Goal: Task Accomplishment & Management: Complete application form

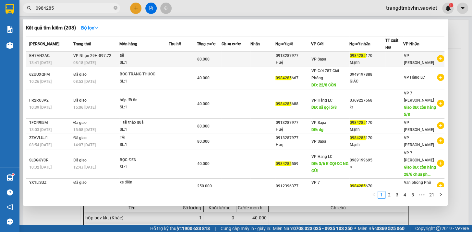
type input "0984285"
click at [369, 57] on div "0984285 170" at bounding box center [366, 56] width 35 height 7
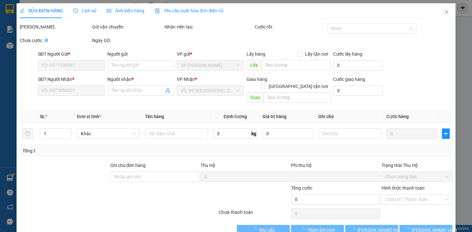
type input "0913287977"
type input "Huệ"
type input "0984285170"
type input "Mạnh"
type input "0"
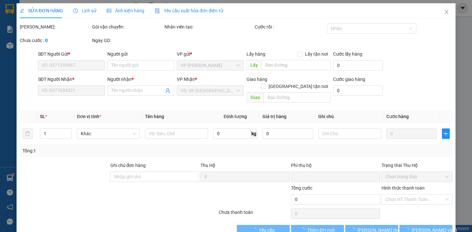
type input "80.000"
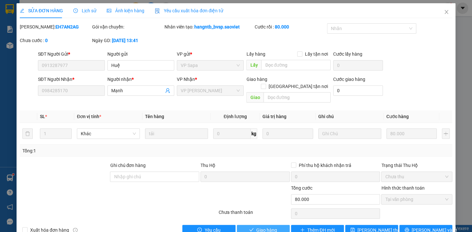
click at [259, 227] on span "Giao hàng" at bounding box center [266, 230] width 21 height 7
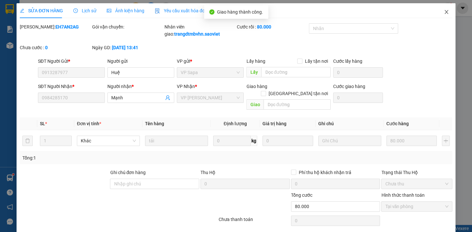
click at [444, 13] on icon "close" at bounding box center [446, 12] width 4 height 4
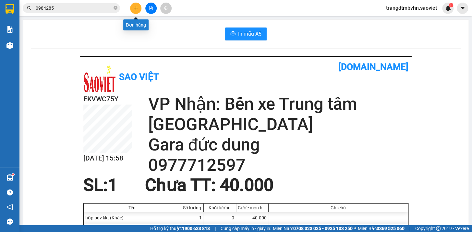
click at [135, 8] on icon "plus" at bounding box center [136, 8] width 5 height 5
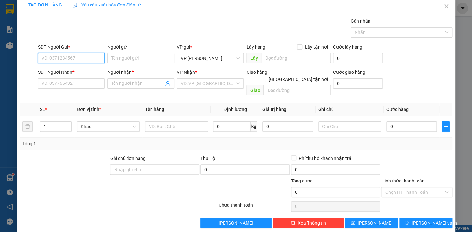
scroll to position [7, 0]
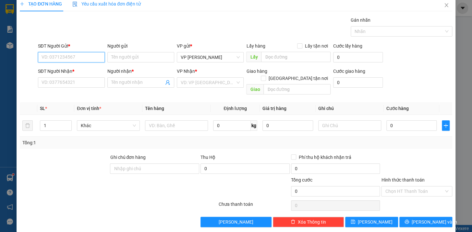
click at [89, 60] on input "SĐT Người Gửi *" at bounding box center [71, 57] width 67 height 10
type input "0963157566"
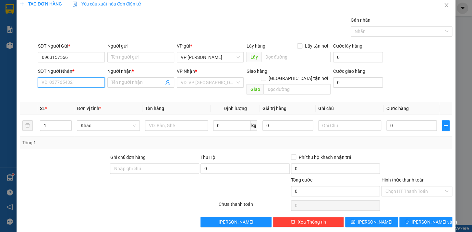
click at [68, 83] on input "SĐT Người Nhận *" at bounding box center [71, 82] width 67 height 10
type input "0983554197"
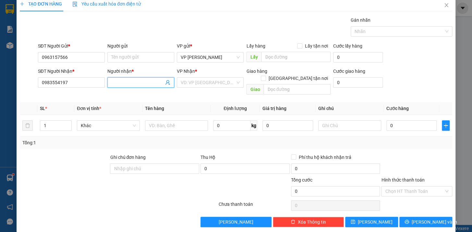
click at [131, 82] on input "Người nhận *" at bounding box center [137, 82] width 53 height 7
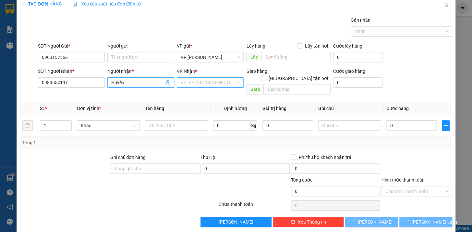
type input "Huyền"
click at [196, 83] on input "search" at bounding box center [208, 83] width 54 height 10
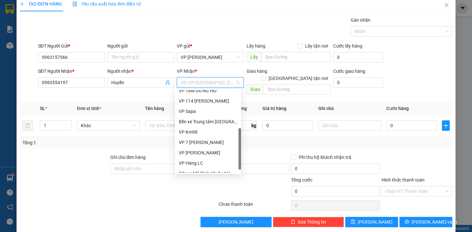
scroll to position [72, 0]
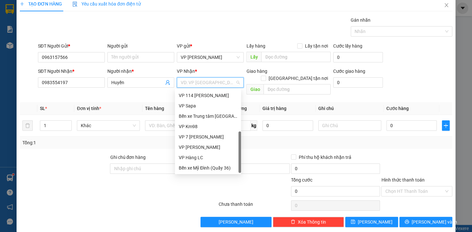
drag, startPoint x: 240, startPoint y: 126, endPoint x: 240, endPoint y: 174, distance: 47.6
click at [240, 174] on div "33009 51290 51289 VP TẠM DỪNG HĐ VP 114 [PERSON_NAME] VP Sapa Bến xe Trung tâm …" at bounding box center [208, 132] width 66 height 86
click at [188, 106] on div "VP Sapa" at bounding box center [208, 105] width 58 height 7
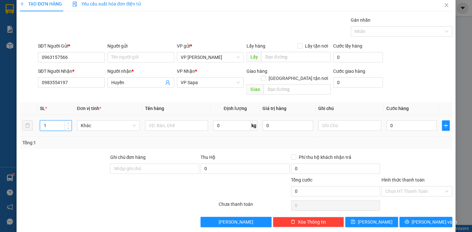
click at [60, 121] on input "1" at bounding box center [55, 126] width 31 height 10
type input "4"
click at [182, 121] on input "text" at bounding box center [176, 126] width 63 height 10
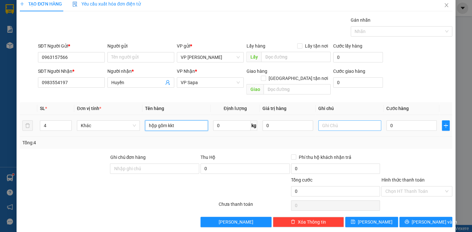
type input "hộp gốm kkt"
click at [358, 121] on input "text" at bounding box center [349, 126] width 63 height 10
type input "vỡ k chịu"
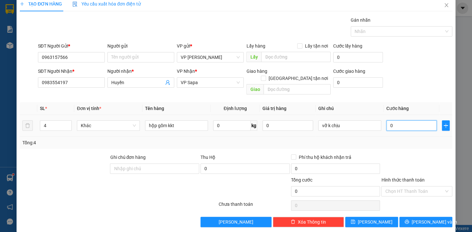
click at [403, 121] on input "0" at bounding box center [411, 126] width 51 height 10
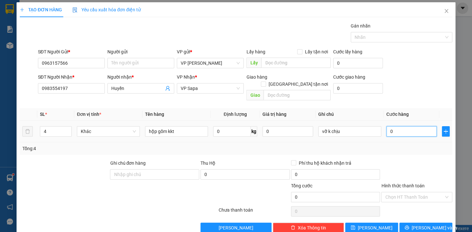
scroll to position [0, 0]
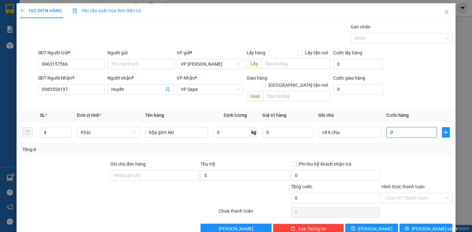
type input "2"
type input "24"
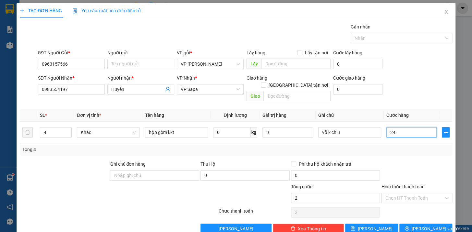
type input "24"
type input "240"
type input "2.400"
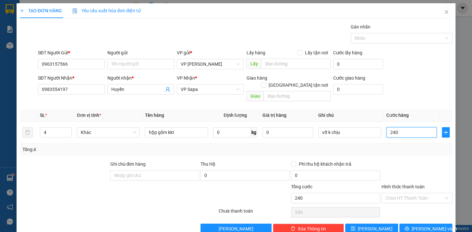
type input "2.400"
type input "24.000"
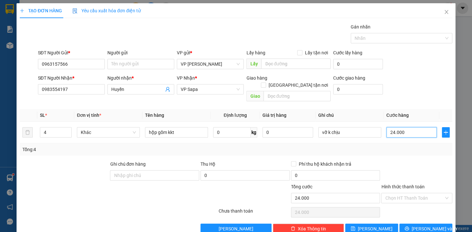
type input "240.000"
click at [437, 224] on button "[PERSON_NAME] và In" at bounding box center [425, 229] width 53 height 10
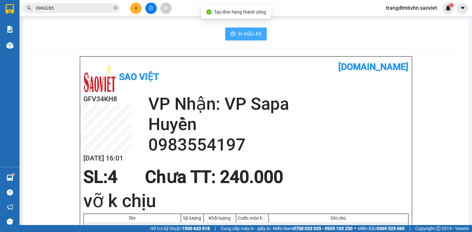
click at [244, 35] on span "In mẫu A5" at bounding box center [249, 34] width 23 height 8
click at [251, 33] on span "In mẫu A5" at bounding box center [249, 34] width 23 height 8
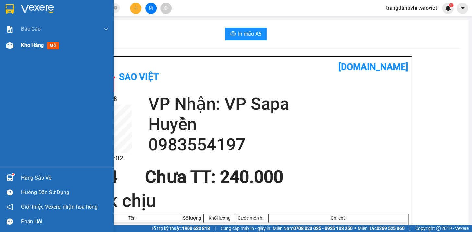
click at [30, 44] on span "Kho hàng" at bounding box center [32, 45] width 23 height 6
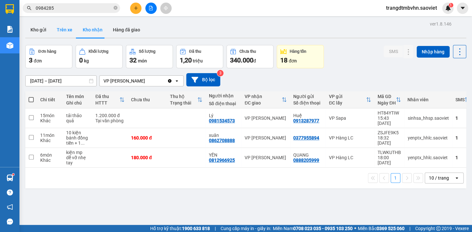
click at [62, 30] on button "Trên xe" at bounding box center [65, 30] width 26 height 16
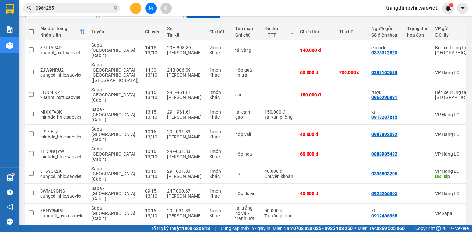
scroll to position [78, 0]
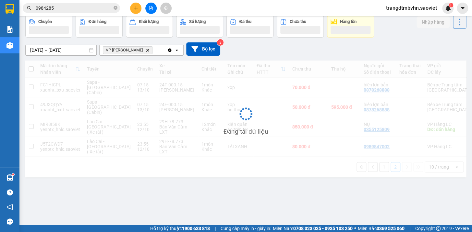
scroll to position [29, 0]
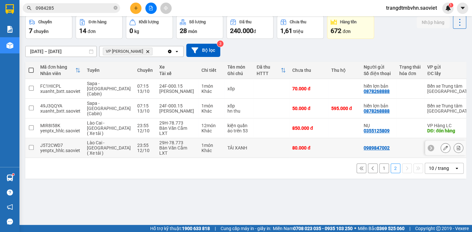
click at [328, 138] on td at bounding box center [344, 148] width 32 height 20
checkbox input "true"
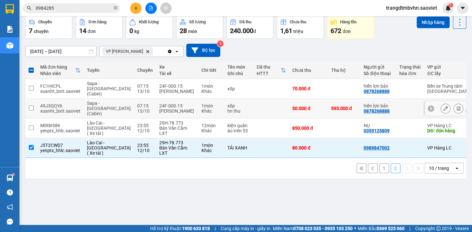
drag, startPoint x: 251, startPoint y: 99, endPoint x: 252, endPoint y: 90, distance: 9.0
click at [253, 99] on td at bounding box center [271, 109] width 36 height 20
checkbox input "true"
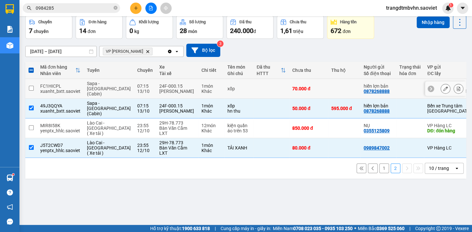
click at [253, 89] on td at bounding box center [271, 89] width 36 height 20
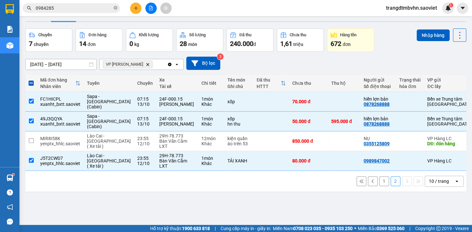
scroll to position [14, 0]
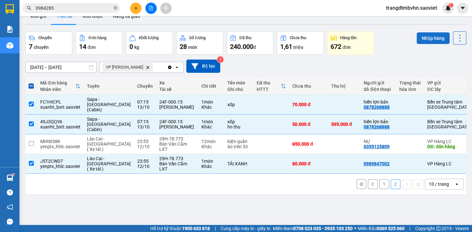
click at [431, 41] on button "Nhập hàng" at bounding box center [432, 38] width 33 height 12
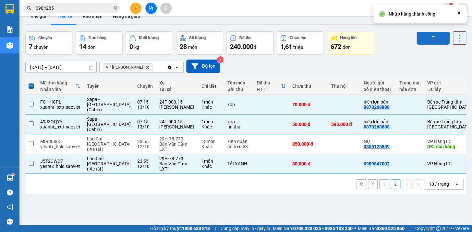
checkbox input "false"
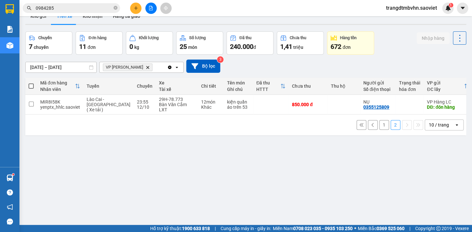
click at [379, 128] on button "1" at bounding box center [384, 125] width 10 height 10
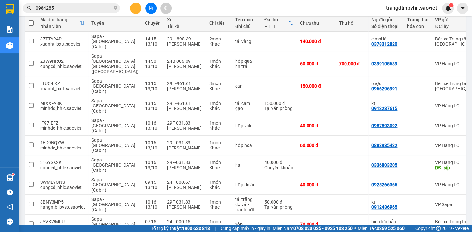
scroll to position [78, 0]
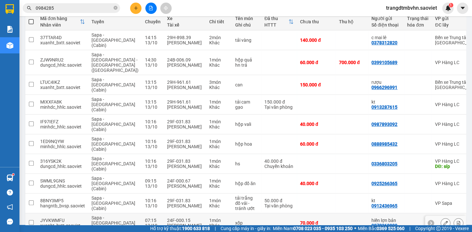
click at [235, 221] on div "xốp" at bounding box center [246, 223] width 23 height 5
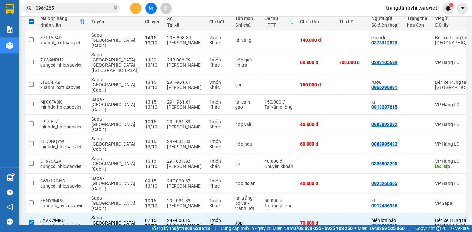
scroll to position [6, 0]
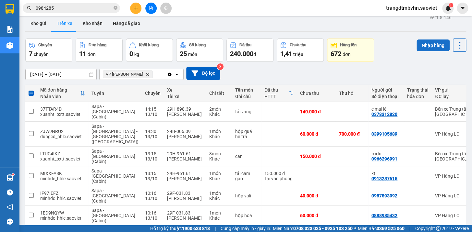
click at [431, 44] on button "Nhập hàng" at bounding box center [432, 46] width 33 height 12
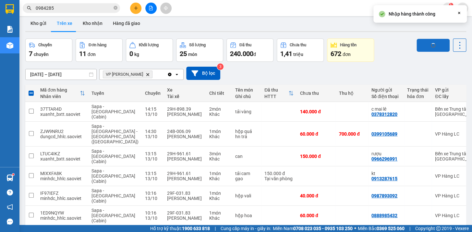
checkbox input "false"
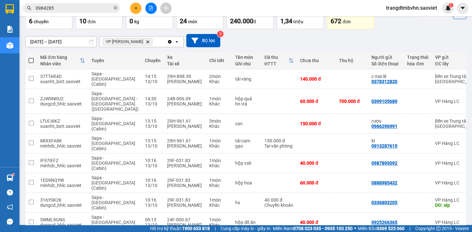
scroll to position [0, 0]
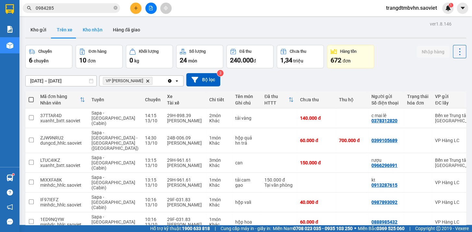
click at [95, 28] on button "Kho nhận" at bounding box center [92, 30] width 30 height 16
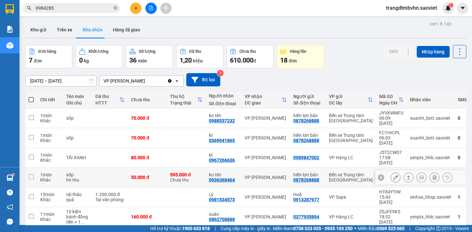
drag, startPoint x: 159, startPoint y: 161, endPoint x: 161, endPoint y: 150, distance: 10.9
click at [159, 175] on div "50.000 đ" at bounding box center [147, 177] width 32 height 5
checkbox input "true"
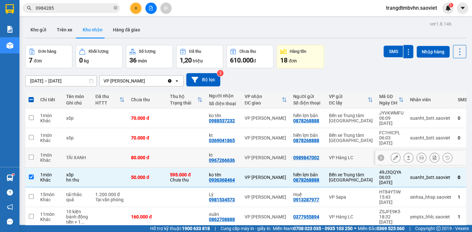
click at [162, 155] on div "80.000 đ" at bounding box center [147, 157] width 32 height 5
checkbox input "true"
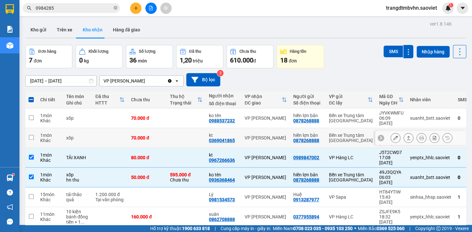
click at [162, 135] on div "70.000 đ" at bounding box center [147, 137] width 32 height 5
checkbox input "true"
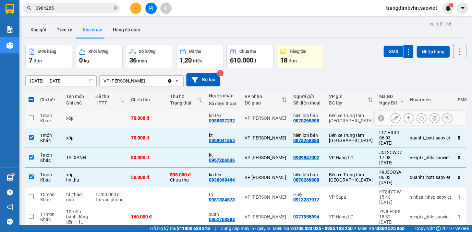
click at [170, 118] on td at bounding box center [186, 119] width 39 height 20
checkbox input "true"
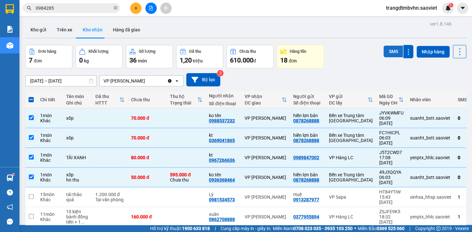
click at [392, 51] on button "SMS" at bounding box center [392, 52] width 19 height 12
click at [32, 100] on span at bounding box center [31, 99] width 5 height 5
click at [31, 97] on input "checkbox" at bounding box center [31, 97] width 0 height 0
checkbox input "true"
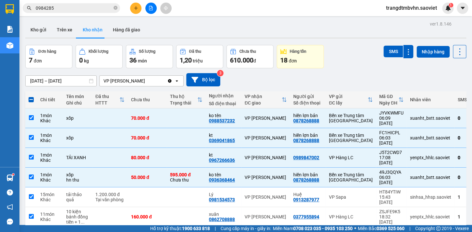
checkbox input "true"
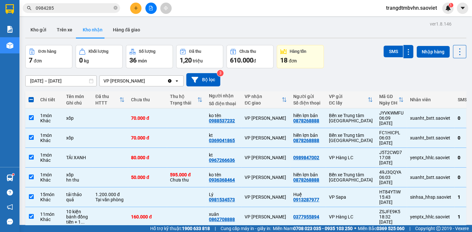
click at [32, 100] on span at bounding box center [31, 99] width 5 height 5
click at [31, 97] on input "checkbox" at bounding box center [31, 97] width 0 height 0
checkbox input "false"
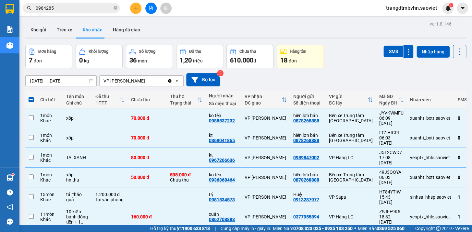
checkbox input "false"
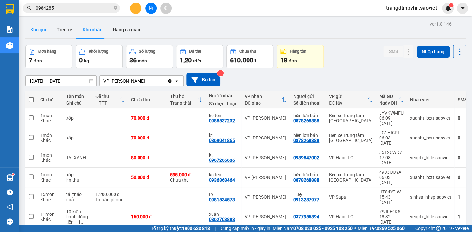
click at [43, 30] on button "Kho gửi" at bounding box center [38, 30] width 26 height 16
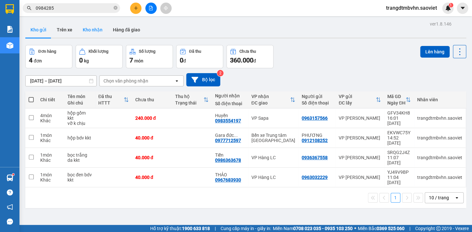
click at [92, 27] on button "Kho nhận" at bounding box center [92, 30] width 30 height 16
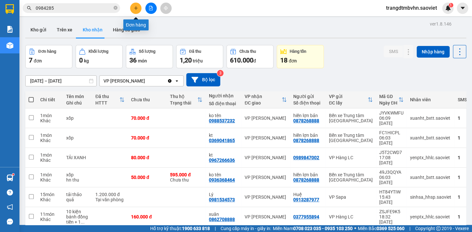
click at [135, 9] on icon "plus" at bounding box center [135, 8] width 0 height 4
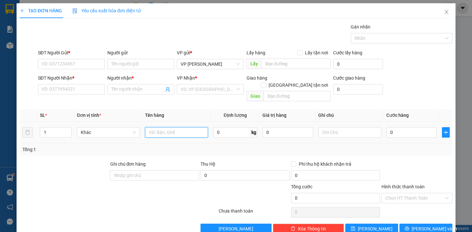
click at [177, 127] on input "text" at bounding box center [176, 132] width 63 height 10
type input "túi hồng pt"
click at [78, 63] on input "SĐT Người Gửi *" at bounding box center [71, 64] width 67 height 10
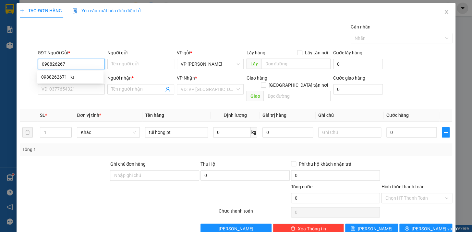
type input "0988262671"
click at [76, 77] on div "0988262671 - kt" at bounding box center [70, 77] width 58 height 7
type input "kt"
type input "0374704191"
type input "THẮNG"
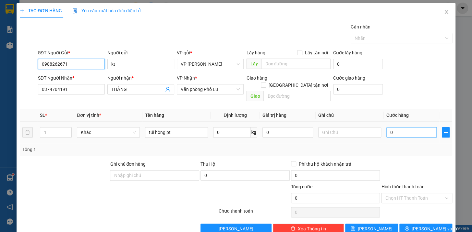
type input "0988262671"
click at [411, 129] on input "0" at bounding box center [411, 132] width 51 height 10
type input "5"
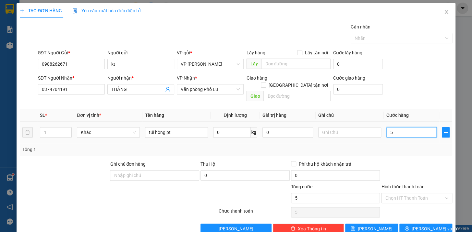
type input "50"
type input "500"
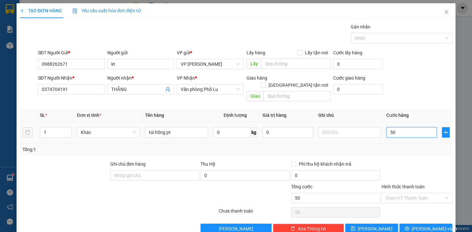
type input "500"
type input "5.000"
type input "50.000"
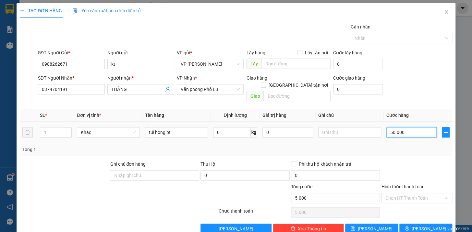
type input "50.000"
click at [403, 193] on input "Hình thức thanh toán" at bounding box center [414, 198] width 59 height 10
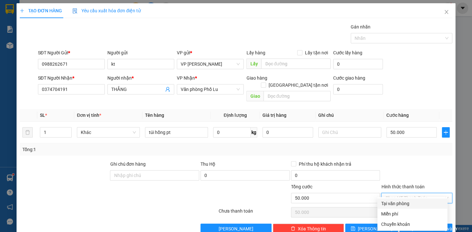
click at [403, 204] on div "Tại văn phòng" at bounding box center [412, 203] width 62 height 7
type input "0"
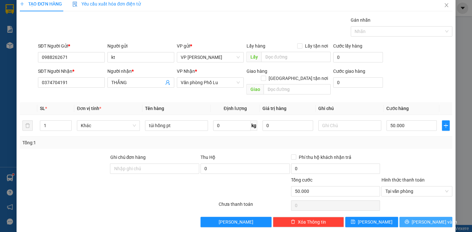
click at [440, 217] on button "[PERSON_NAME] và In" at bounding box center [425, 222] width 53 height 10
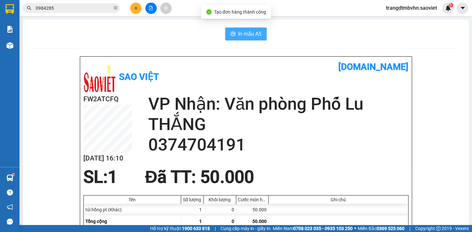
click at [254, 34] on span "In mẫu A5" at bounding box center [249, 34] width 23 height 8
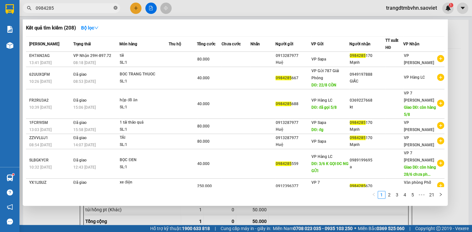
click at [114, 9] on icon "close-circle" at bounding box center [115, 8] width 4 height 4
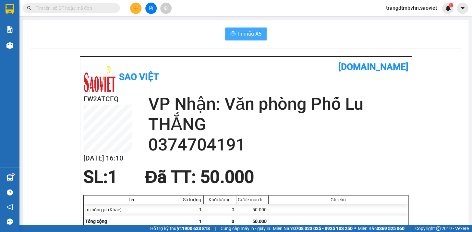
click at [253, 33] on span "In mẫu A5" at bounding box center [249, 34] width 23 height 8
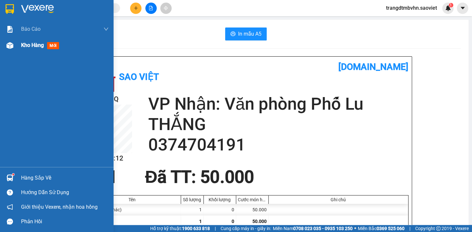
click at [26, 44] on span "Kho hàng" at bounding box center [32, 45] width 23 height 6
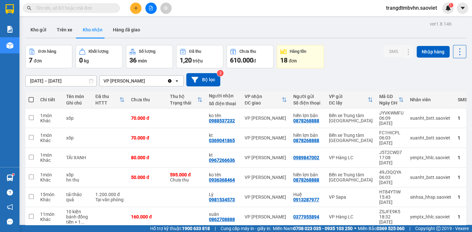
click at [93, 5] on input "text" at bounding box center [74, 8] width 76 height 7
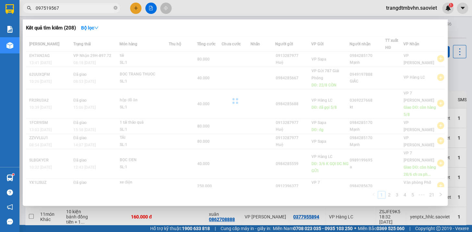
type input "0975195671"
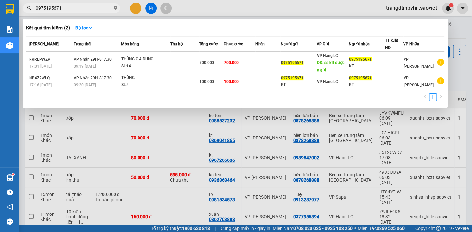
click at [116, 7] on icon "close-circle" at bounding box center [115, 8] width 4 height 4
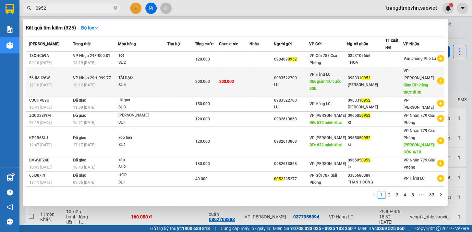
type input "0952"
click at [363, 82] on div "[PERSON_NAME]" at bounding box center [365, 85] width 37 height 7
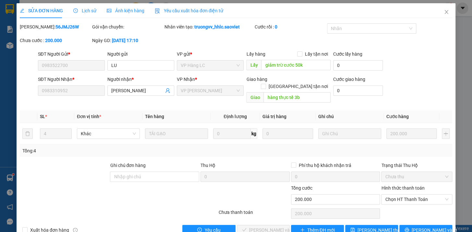
type input "0983522700"
type input "LU"
type input "giảm trừ cước 50k"
type input "0983310952"
type input "[PERSON_NAME]"
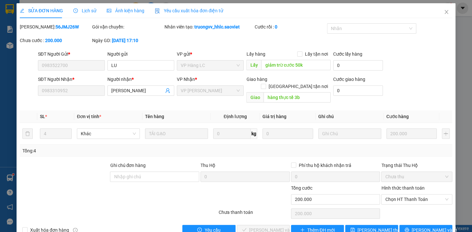
type input "hàng thực tế 3b"
type input "0"
type input "200.000"
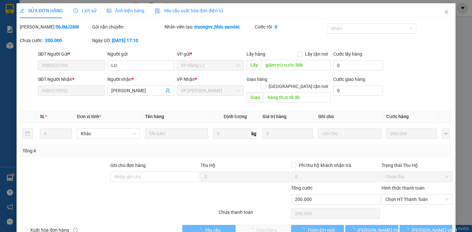
click at [89, 11] on span "Lịch sử" at bounding box center [84, 10] width 23 height 5
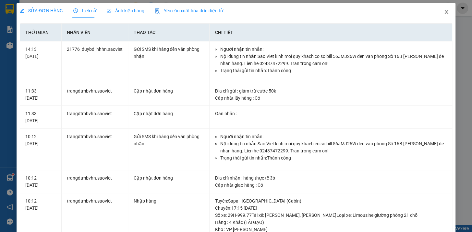
click at [444, 11] on icon "close" at bounding box center [446, 12] width 4 height 4
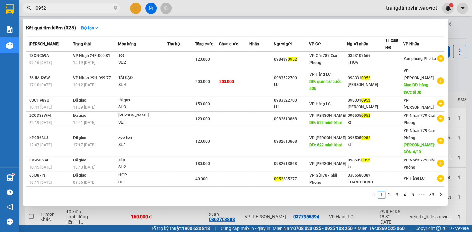
click at [73, 6] on input "0952" at bounding box center [74, 8] width 76 height 7
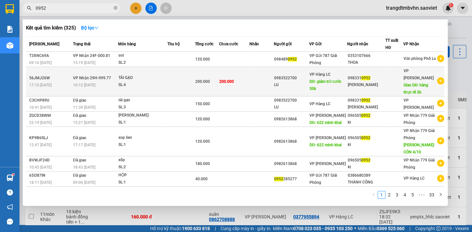
click at [371, 82] on div "[PERSON_NAME]" at bounding box center [365, 85] width 37 height 7
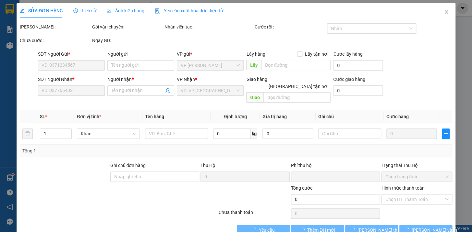
type input "0983522700"
type input "LU"
type input "giảm trừ cước 50k"
type input "0983310952"
type input "[PERSON_NAME]"
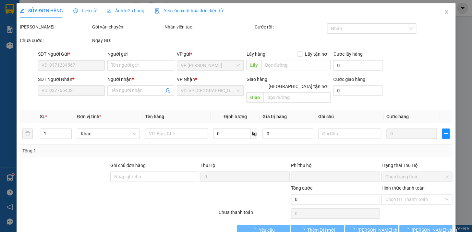
type input "hàng thực tế 3b"
type input "0"
type input "200.000"
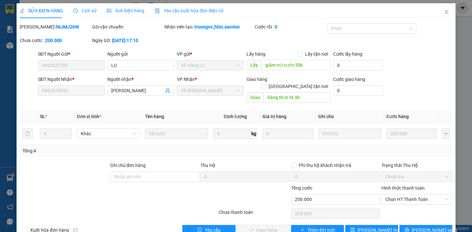
scroll to position [8, 0]
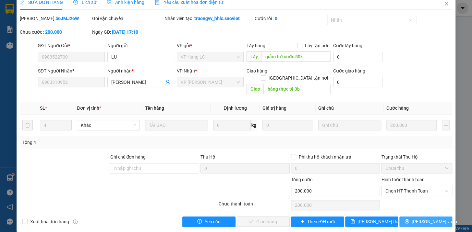
click at [423, 218] on span "[PERSON_NAME] và In" at bounding box center [433, 221] width 45 height 7
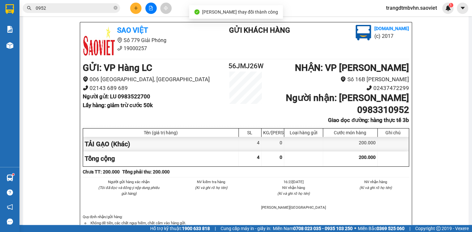
scroll to position [38, 0]
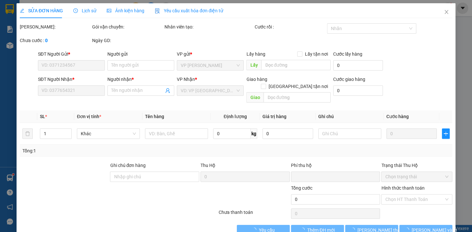
type input "0983522700"
type input "LU"
type input "giảm trừ cước 50k"
type input "0983310952"
type input "[PERSON_NAME]"
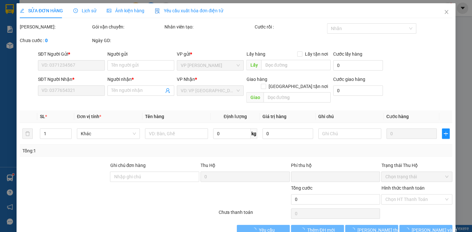
type input "hàng thực tế 3b"
type input "0"
type input "200.000"
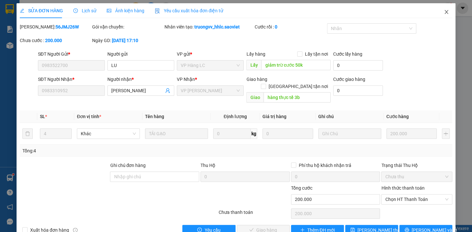
click at [443, 13] on icon "close" at bounding box center [445, 11] width 5 height 5
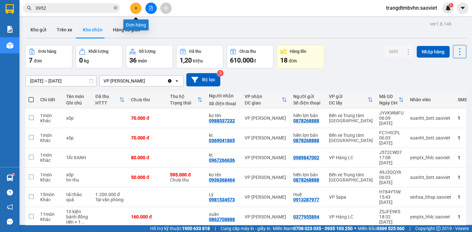
click at [133, 10] on button at bounding box center [135, 8] width 11 height 11
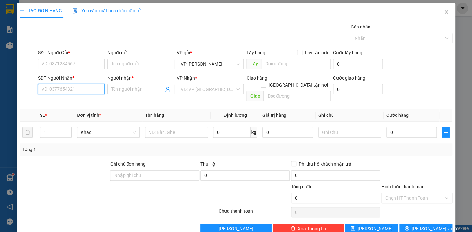
click at [47, 92] on input "SĐT Người Nhận *" at bounding box center [71, 89] width 67 height 10
click at [58, 100] on div "0367712559 - Nguyên đình" at bounding box center [70, 102] width 58 height 7
type input "0367712559"
type input "Nguyên đình"
type input "0367712559"
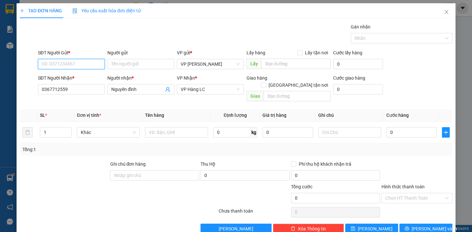
click at [64, 64] on input "SĐT Người Gửi *" at bounding box center [71, 64] width 67 height 10
click at [64, 75] on div "0373645396" at bounding box center [70, 77] width 58 height 7
type input "0373645396"
click at [193, 127] on input "text" at bounding box center [176, 132] width 63 height 10
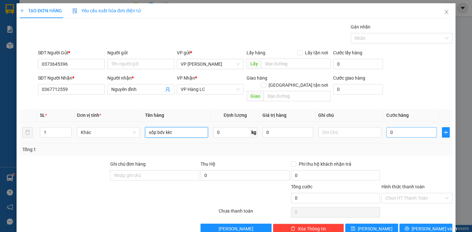
type input "xốp bdv kkt"
click at [395, 127] on input "0" at bounding box center [411, 132] width 51 height 10
type input "5"
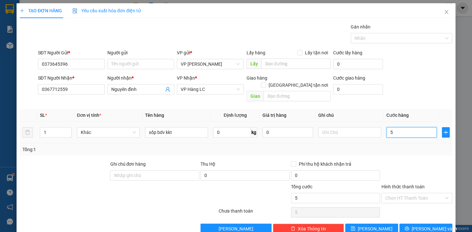
type input "0"
type input "04"
type input "4"
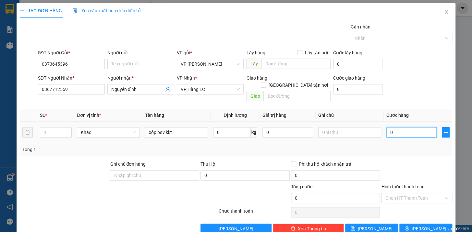
type input "4"
type input "040"
type input "40"
type input "0.400"
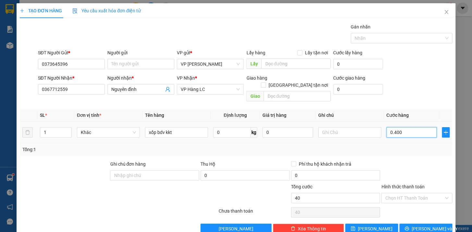
type input "400"
type input "04.000"
type input "4.000"
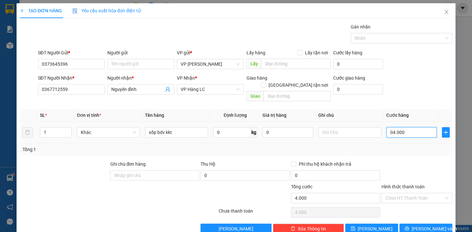
type input "040.000"
type input "40.000"
click at [413, 224] on button "[PERSON_NAME] và In" at bounding box center [425, 229] width 53 height 10
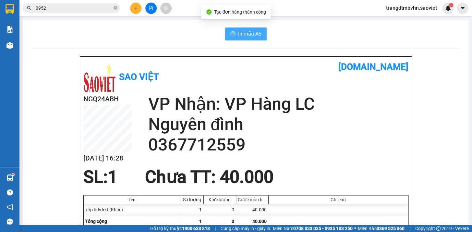
click at [246, 33] on span "In mẫu A5" at bounding box center [249, 34] width 23 height 8
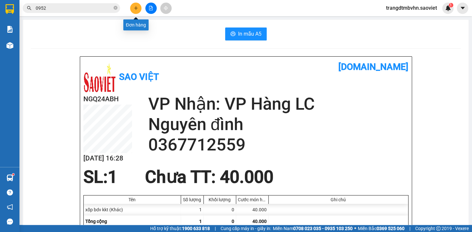
click at [135, 9] on icon "plus" at bounding box center [136, 8] width 5 height 5
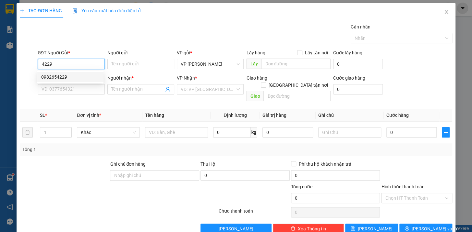
click at [59, 74] on div "0982654229" at bounding box center [70, 77] width 58 height 7
type input "0982654229"
type input "0968144833"
type input "[PERSON_NAME]"
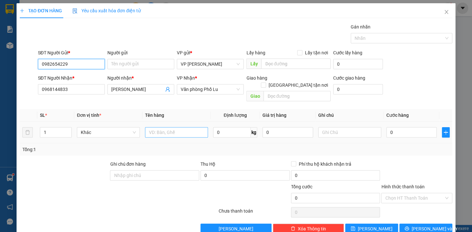
type input "0982654229"
click at [188, 127] on input "text" at bounding box center [176, 132] width 63 height 10
type input "bọc đen kkt"
click at [400, 127] on input "0" at bounding box center [411, 132] width 51 height 10
type input "5"
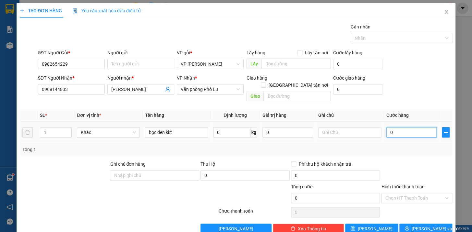
type input "5"
type input "50"
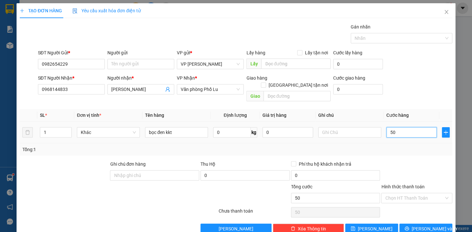
type input "500"
type input "5.000"
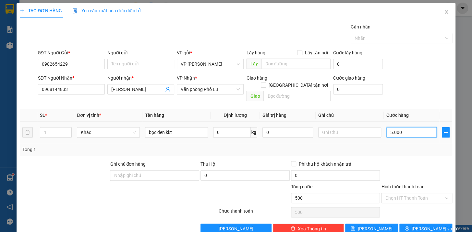
type input "5.000"
type input "50.000"
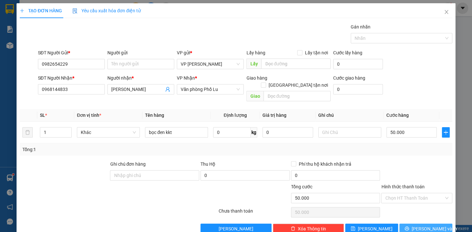
click at [422, 226] on span "[PERSON_NAME] và In" at bounding box center [433, 229] width 45 height 7
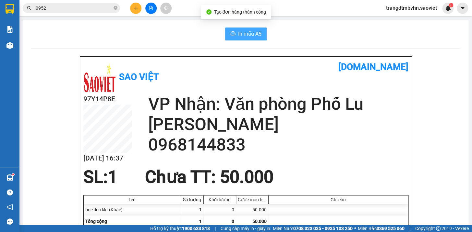
click at [239, 32] on span "In mẫu A5" at bounding box center [249, 34] width 23 height 8
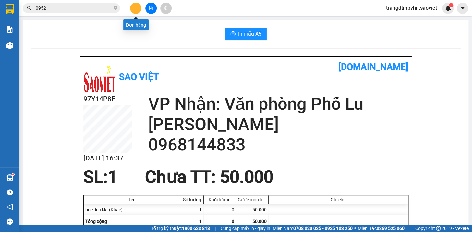
click at [130, 6] on button at bounding box center [135, 8] width 11 height 11
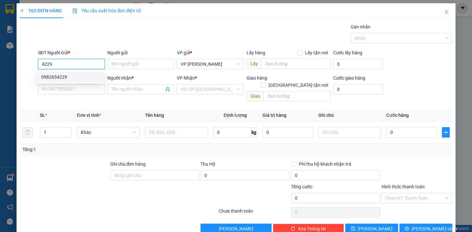
click at [65, 77] on div "0982654229" at bounding box center [70, 77] width 58 height 7
type input "0982654229"
type input "0968144833"
type input "[PERSON_NAME]"
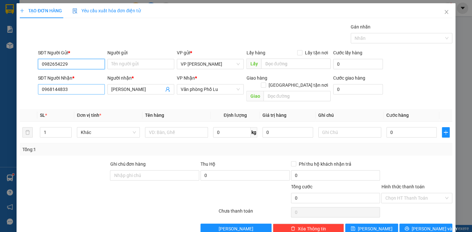
type input "0982654229"
click at [75, 93] on input "0968144833" at bounding box center [71, 89] width 67 height 10
type input "0"
type input "0975999172"
click at [147, 88] on input "[PERSON_NAME]" at bounding box center [137, 89] width 53 height 7
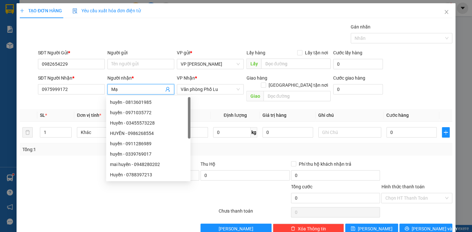
type input "M"
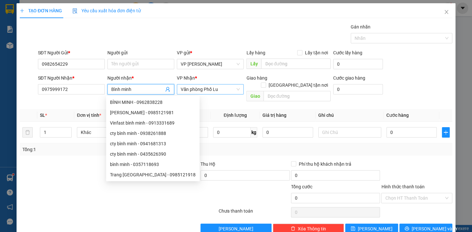
click at [184, 88] on span "Văn phòng Phố Lu" at bounding box center [210, 90] width 59 height 10
type input "Bình minh"
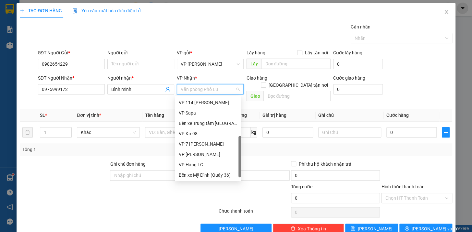
scroll to position [72, 0]
drag, startPoint x: 240, startPoint y: 131, endPoint x: 231, endPoint y: 172, distance: 42.3
click at [231, 172] on div "VP TẠM DỪNG HĐ VP 114 [PERSON_NAME] VP Sapa Bến xe Trung tâm Lào Cai VP Km98 VP…" at bounding box center [208, 138] width 66 height 83
click at [184, 164] on div "VP Hàng LC" at bounding box center [208, 164] width 58 height 7
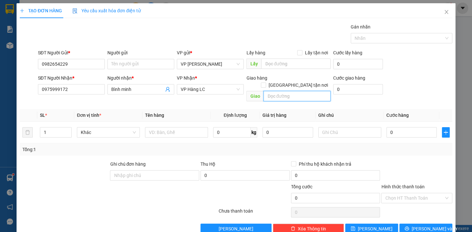
click at [272, 91] on input "text" at bounding box center [296, 96] width 67 height 10
type input "km 150"
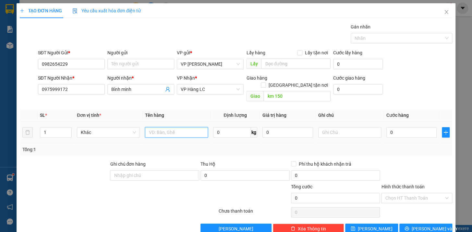
click at [164, 127] on input "text" at bounding box center [176, 132] width 63 height 10
type input "bọc đen"
click at [396, 127] on input "0" at bounding box center [411, 132] width 51 height 10
type input "5"
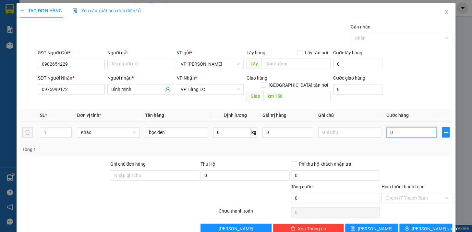
type input "5"
type input "50"
type input "500"
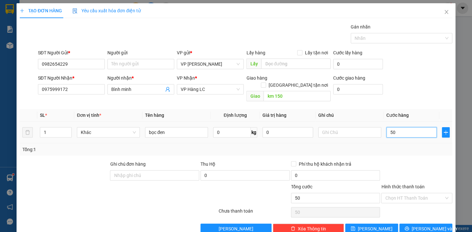
type input "500"
type input "5.000"
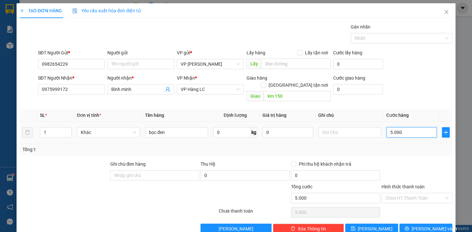
type input "50.000"
click at [430, 226] on span "[PERSON_NAME] và In" at bounding box center [433, 229] width 45 height 7
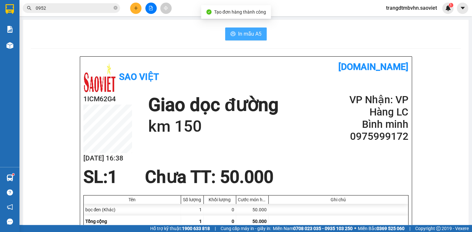
click at [240, 32] on span "In mẫu A5" at bounding box center [249, 34] width 23 height 8
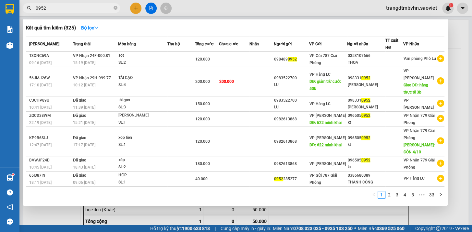
click at [114, 6] on icon "close-circle" at bounding box center [115, 8] width 4 height 4
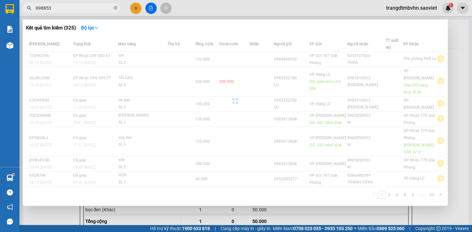
type input "0988537"
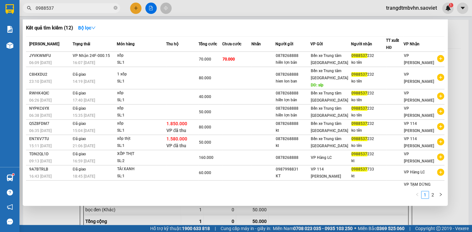
click at [113, 8] on icon "close-circle" at bounding box center [115, 8] width 4 height 4
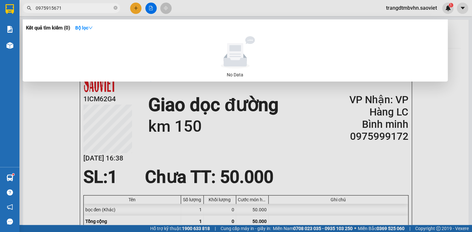
click at [50, 8] on input "0975915671" at bounding box center [74, 8] width 76 height 7
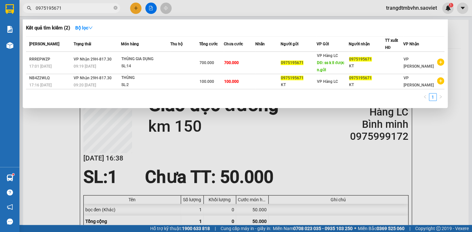
type input "0975195671"
click at [441, 165] on div at bounding box center [236, 116] width 472 height 232
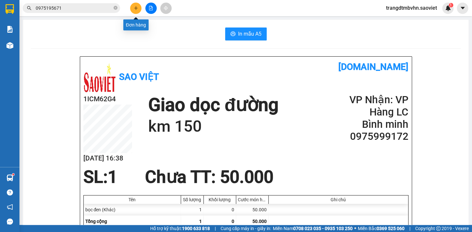
click at [135, 8] on icon "plus" at bounding box center [135, 8] width 0 height 4
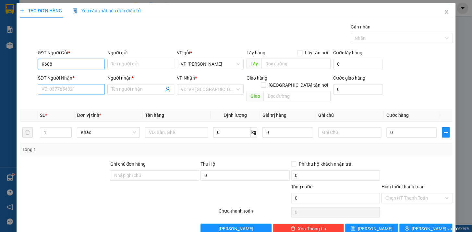
type input "9688"
click at [74, 88] on input "SĐT Người Nhận *" at bounding box center [71, 89] width 67 height 10
click at [65, 103] on div "0345659688 - Như ý" at bounding box center [70, 102] width 58 height 7
type input "0345659688"
type input "Như ý"
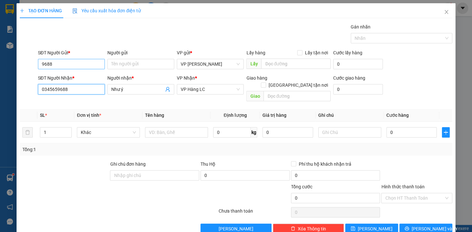
type input "0345659688"
click at [65, 65] on input "9688" at bounding box center [71, 64] width 67 height 10
type input "9"
click at [62, 77] on div "0915799333" at bounding box center [70, 77] width 58 height 7
type input "0915799333"
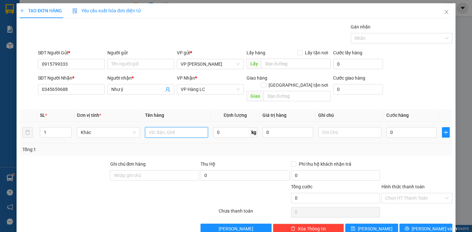
click at [150, 127] on input "text" at bounding box center [176, 132] width 63 height 10
type input "túi trắng kkt"
click at [404, 127] on input "0" at bounding box center [411, 132] width 51 height 10
type input "4"
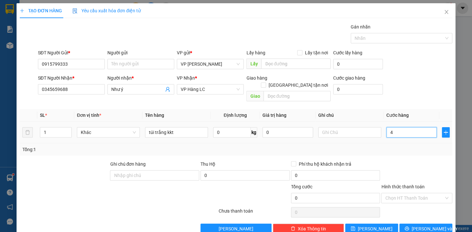
type input "4"
type input "40"
type input "400"
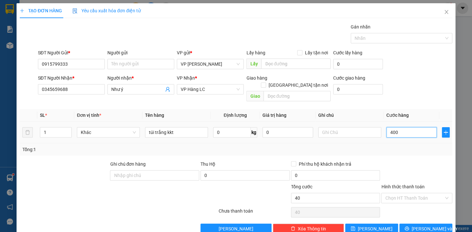
type input "400"
type input "4.000"
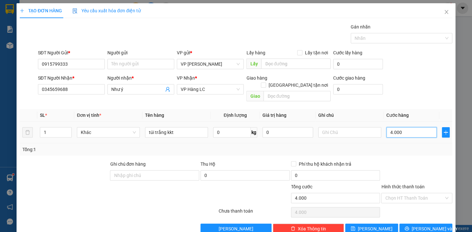
type input "40.000"
click at [419, 226] on span "[PERSON_NAME] và In" at bounding box center [433, 229] width 45 height 7
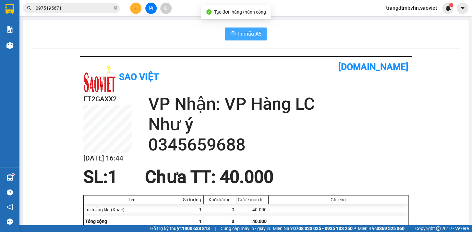
click at [248, 36] on span "In mẫu A5" at bounding box center [249, 34] width 23 height 8
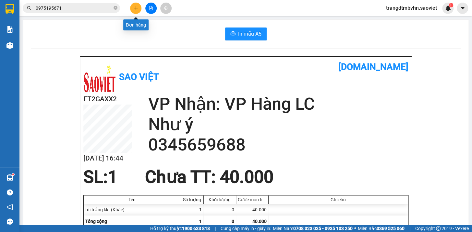
click at [133, 8] on button at bounding box center [135, 8] width 11 height 11
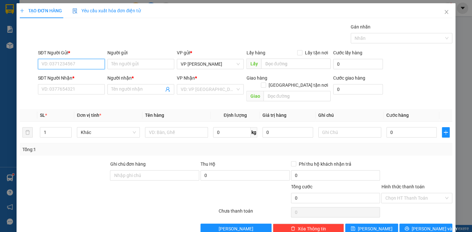
click at [74, 64] on input "SĐT Người Gửi *" at bounding box center [71, 64] width 67 height 10
click at [72, 76] on div "0963819068 - Nghĩa" at bounding box center [70, 77] width 58 height 7
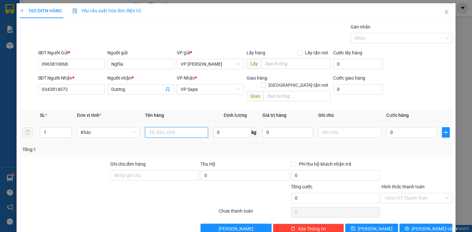
click at [170, 128] on input "text" at bounding box center [176, 132] width 63 height 10
click at [397, 129] on input "0" at bounding box center [411, 132] width 51 height 10
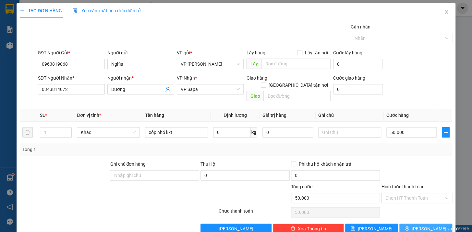
click at [429, 226] on span "[PERSON_NAME] và In" at bounding box center [433, 229] width 45 height 7
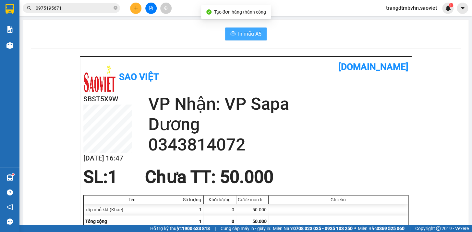
click at [238, 36] on span "In mẫu A5" at bounding box center [249, 34] width 23 height 8
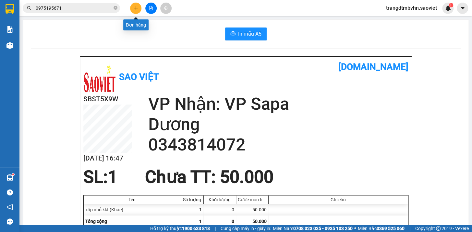
click at [137, 7] on icon "plus" at bounding box center [136, 8] width 5 height 5
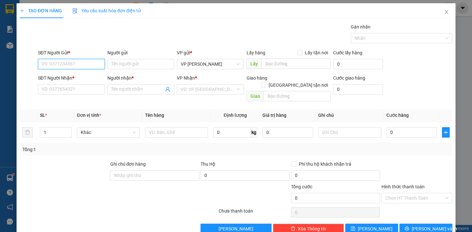
click at [85, 65] on input "SĐT Người Gửi *" at bounding box center [71, 64] width 67 height 10
click at [68, 79] on div "0985426628 - kt" at bounding box center [70, 77] width 58 height 7
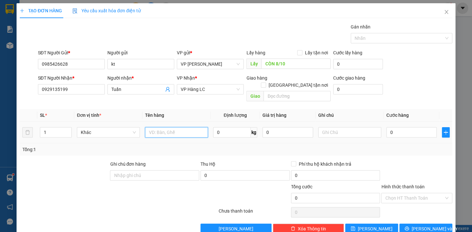
click at [174, 129] on input "text" at bounding box center [176, 132] width 63 height 10
click at [405, 127] on input "0" at bounding box center [411, 132] width 51 height 10
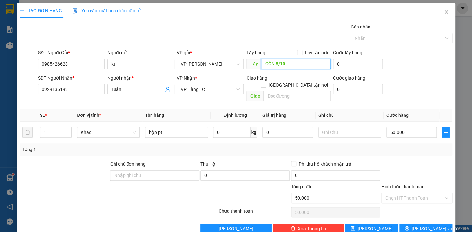
click at [313, 65] on input "CÒN 8/10" at bounding box center [295, 64] width 69 height 10
click at [428, 226] on span "[PERSON_NAME] và In" at bounding box center [433, 229] width 45 height 7
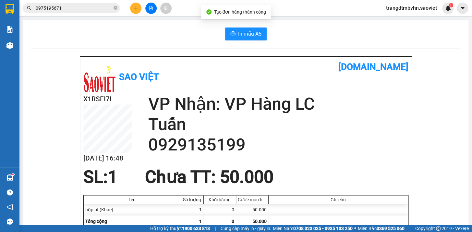
click at [90, 5] on input "0975195671" at bounding box center [74, 8] width 76 height 7
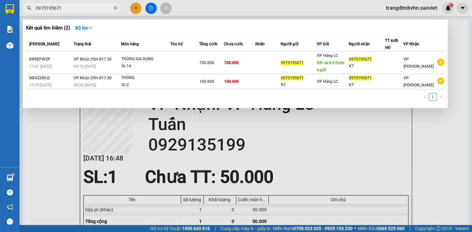
click at [441, 112] on div at bounding box center [236, 116] width 472 height 232
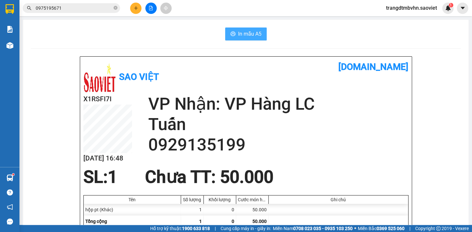
click at [246, 36] on span "In mẫu A5" at bounding box center [249, 34] width 23 height 8
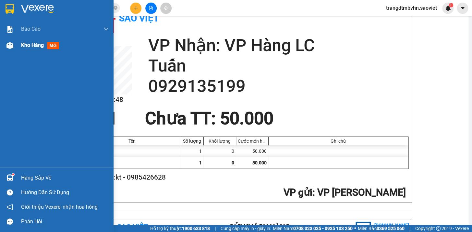
click at [25, 45] on span "Kho hàng" at bounding box center [32, 45] width 23 height 6
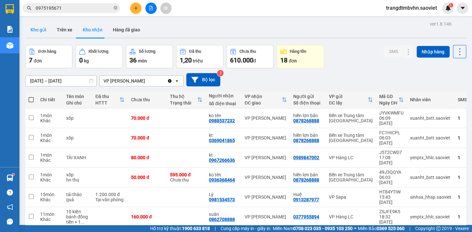
click at [45, 30] on button "Kho gửi" at bounding box center [38, 30] width 26 height 16
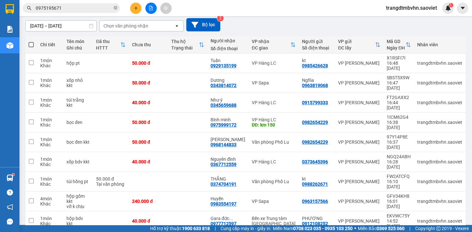
scroll to position [60, 0]
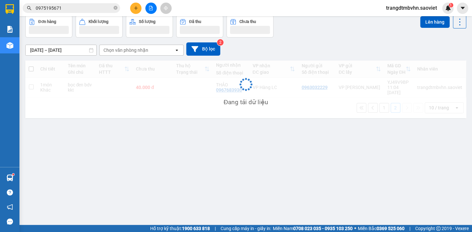
scroll to position [29, 0]
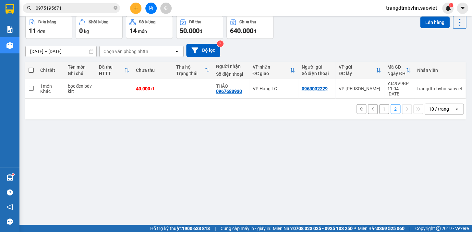
click at [379, 105] on button "1" at bounding box center [384, 109] width 10 height 10
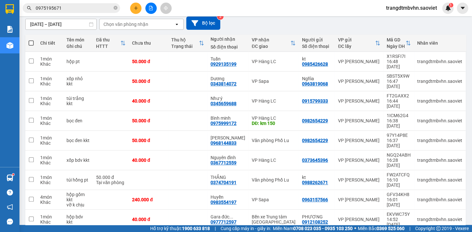
scroll to position [60, 0]
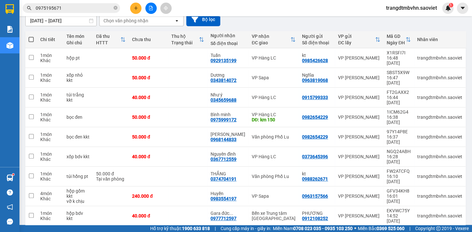
drag, startPoint x: 173, startPoint y: 190, endPoint x: 175, endPoint y: 182, distance: 8.3
click at [173, 226] on td at bounding box center [187, 236] width 39 height 20
drag, startPoint x: 177, startPoint y: 178, endPoint x: 178, endPoint y: 168, distance: 9.5
click at [177, 206] on td at bounding box center [187, 216] width 39 height 20
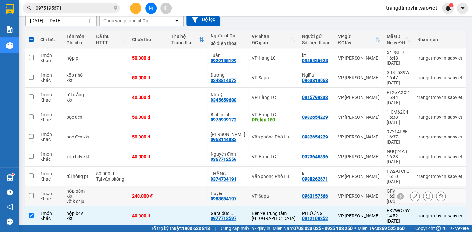
click at [178, 187] on td at bounding box center [187, 197] width 39 height 20
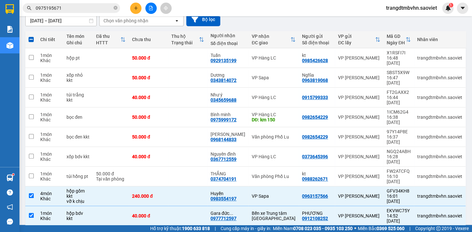
scroll to position [0, 0]
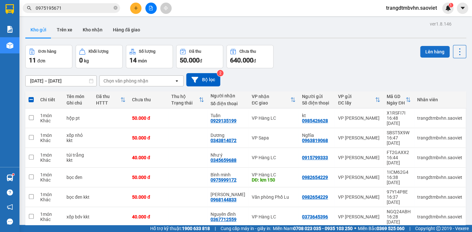
click at [427, 52] on button "Lên hàng" at bounding box center [434, 52] width 29 height 12
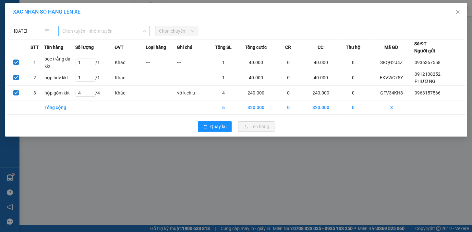
click at [111, 33] on span "Chọn tuyến - nhóm tuyến" at bounding box center [104, 31] width 84 height 10
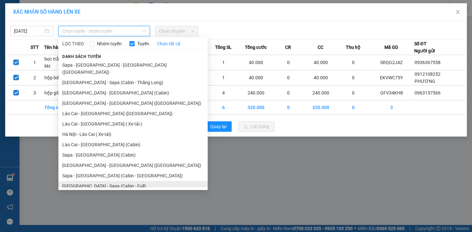
click at [113, 181] on li "[GEOGRAPHIC_DATA] - Sapa (Cabin - Full)" at bounding box center [132, 186] width 149 height 10
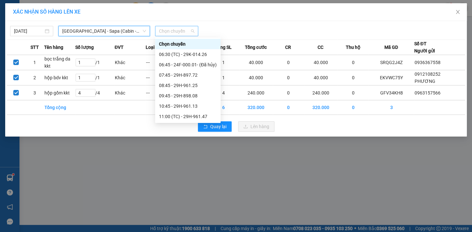
click at [159, 29] on span "Chọn chuyến" at bounding box center [176, 31] width 35 height 10
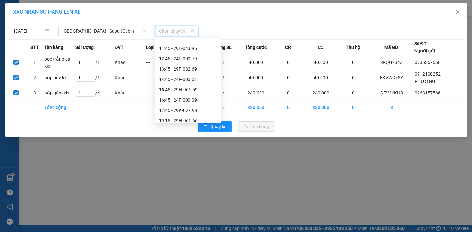
scroll to position [81, 0]
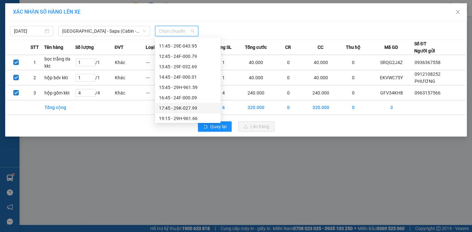
click at [194, 108] on div "17:45 - 29K-027.99" at bounding box center [188, 108] width 58 height 7
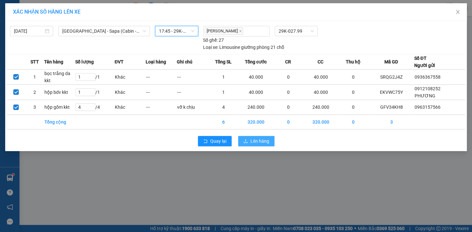
click at [250, 142] on span "Lên hàng" at bounding box center [259, 141] width 19 height 7
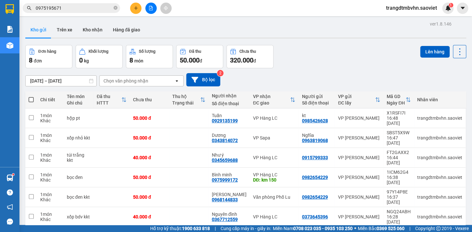
scroll to position [29, 0]
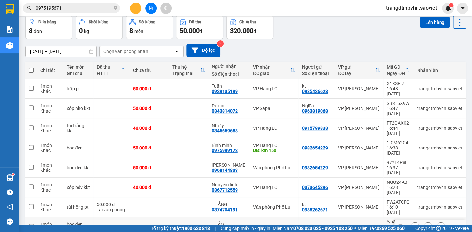
click at [184, 217] on td at bounding box center [188, 227] width 39 height 20
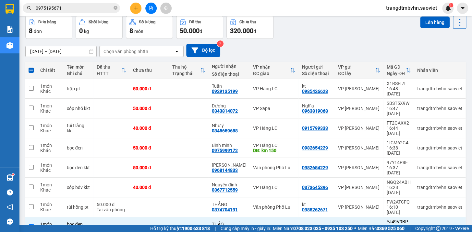
scroll to position [0, 0]
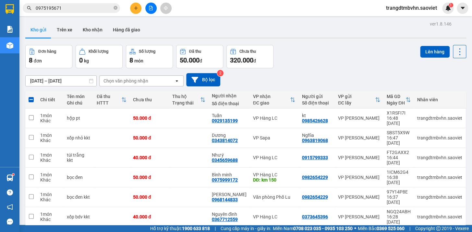
click at [437, 44] on div "ver 1.8.146 Kho gửi Trên xe Kho nhận Hàng đã giao Đơn hàng 8 đơn Khối lượng 0 k…" at bounding box center [246, 154] width 446 height 271
click at [436, 54] on button "Lên hàng" at bounding box center [434, 52] width 29 height 12
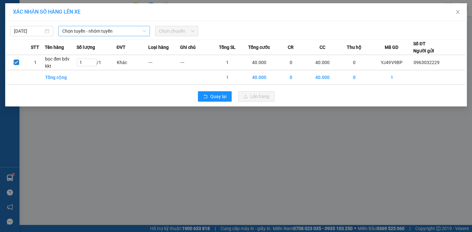
click at [92, 30] on span "Chọn tuyến - nhóm tuyến" at bounding box center [104, 31] width 84 height 10
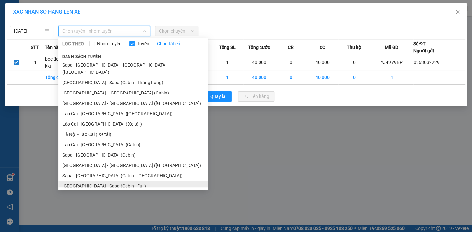
click at [87, 181] on li "[GEOGRAPHIC_DATA] - Sapa (Cabin - Full)" at bounding box center [132, 186] width 149 height 10
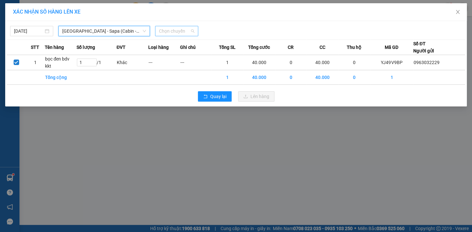
click at [174, 33] on span "Chọn chuyến" at bounding box center [176, 31] width 35 height 10
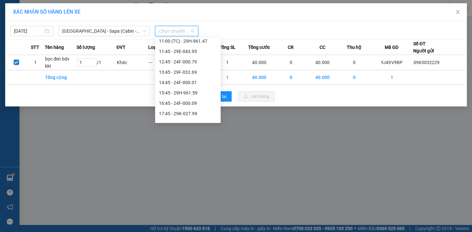
scroll to position [78, 0]
click at [198, 110] on div "17:45 - 29K-027.99" at bounding box center [188, 111] width 58 height 7
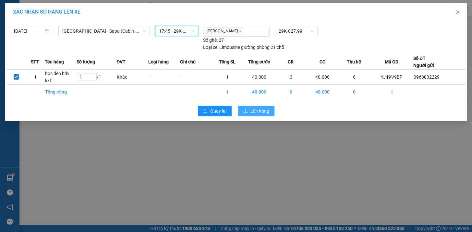
click at [251, 110] on span "Lên hàng" at bounding box center [259, 111] width 19 height 7
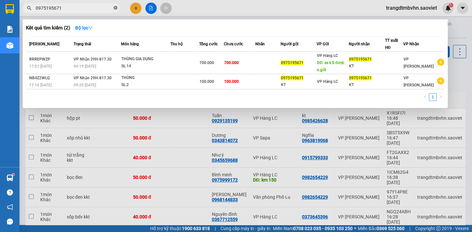
click at [114, 9] on icon "close-circle" at bounding box center [115, 8] width 4 height 4
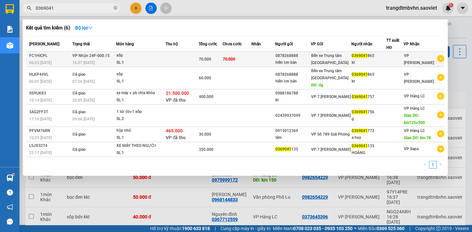
click at [247, 64] on td "70.000" at bounding box center [236, 59] width 29 height 15
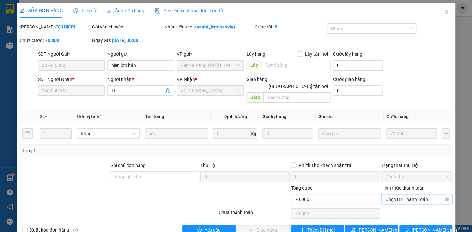
click at [398, 195] on span "Chọn HT Thanh Toán" at bounding box center [416, 200] width 63 height 10
click at [412, 203] on div "Tại văn phòng" at bounding box center [412, 205] width 62 height 7
click at [274, 227] on span "[PERSON_NAME] và Giao hàng" at bounding box center [280, 230] width 62 height 7
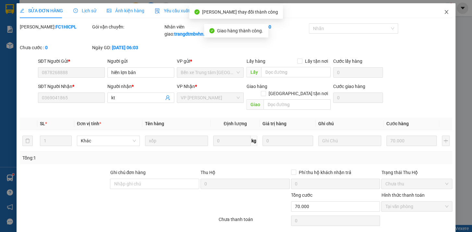
click at [443, 12] on icon "close" at bounding box center [445, 11] width 5 height 5
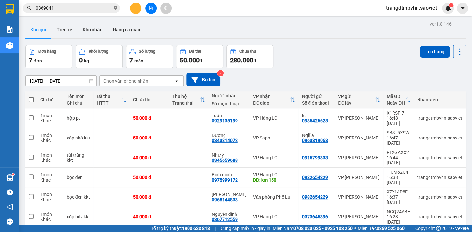
click at [115, 7] on icon "close-circle" at bounding box center [115, 8] width 4 height 4
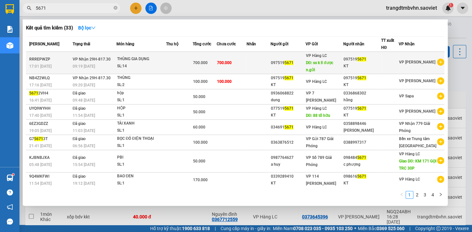
click at [327, 61] on span "DĐ: ss k ll được n.gửi" at bounding box center [318, 67] width 27 height 12
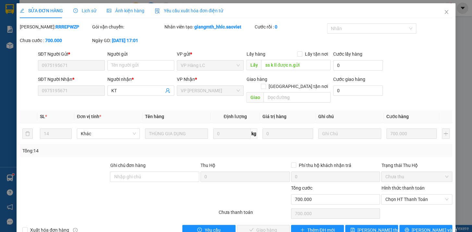
scroll to position [8, 0]
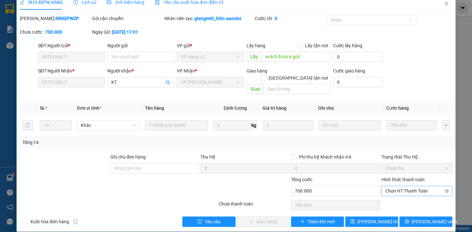
click at [416, 186] on span "Chọn HT Thanh Toán" at bounding box center [416, 191] width 63 height 10
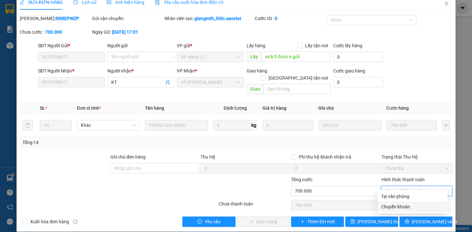
click at [397, 208] on div "Chuyển khoản" at bounding box center [412, 207] width 62 height 7
click at [443, 3] on icon "close" at bounding box center [445, 3] width 5 height 5
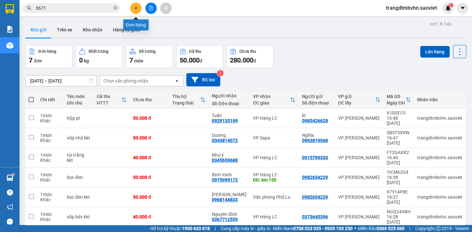
click at [134, 8] on icon "plus" at bounding box center [136, 8] width 5 height 5
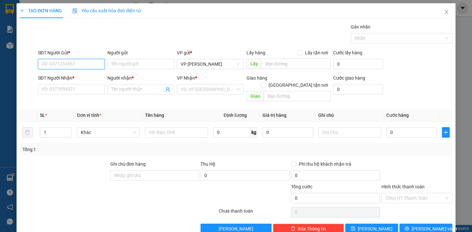
click at [70, 65] on input "SĐT Người Gửi *" at bounding box center [71, 64] width 67 height 10
click at [66, 74] on div "0902001556 - [GEOGRAPHIC_DATA]" at bounding box center [77, 77] width 73 height 7
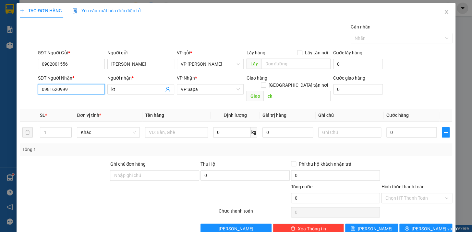
click at [77, 91] on input "0981620999" at bounding box center [71, 89] width 67 height 10
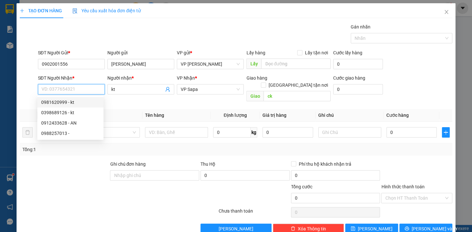
click at [52, 103] on div "0981620999 - kt" at bounding box center [70, 102] width 58 height 7
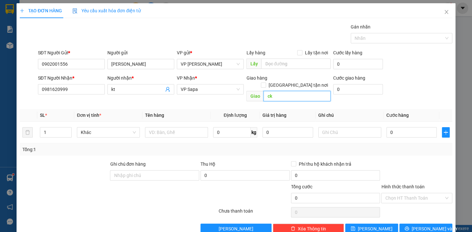
click at [274, 91] on input "ck" at bounding box center [296, 96] width 67 height 10
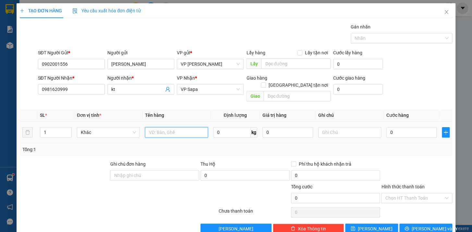
click at [193, 127] on input "text" at bounding box center [176, 132] width 63 height 10
click at [327, 127] on input "text" at bounding box center [349, 132] width 63 height 10
click at [400, 128] on input "0" at bounding box center [411, 132] width 51 height 10
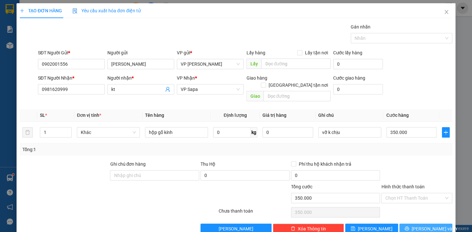
click at [436, 224] on button "[PERSON_NAME] và In" at bounding box center [425, 229] width 53 height 10
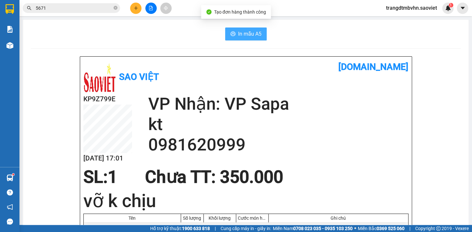
click at [240, 33] on span "In mẫu A5" at bounding box center [249, 34] width 23 height 8
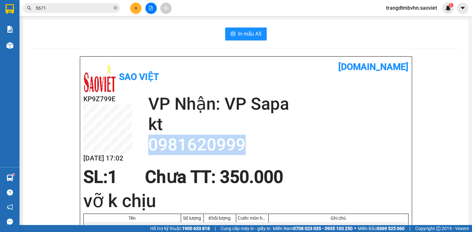
drag, startPoint x: 243, startPoint y: 143, endPoint x: 147, endPoint y: 149, distance: 96.5
click at [148, 149] on h2 "0981620999" at bounding box center [278, 145] width 260 height 20
copy h2 "0981620999"
click at [114, 8] on icon "close-circle" at bounding box center [115, 8] width 4 height 4
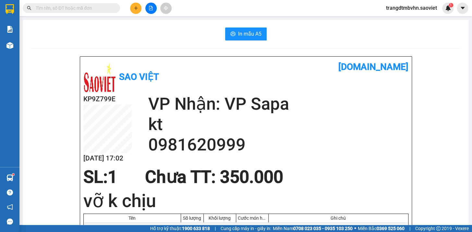
paste input "0981620999"
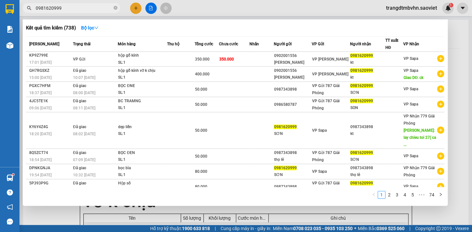
click at [457, 33] on div at bounding box center [236, 116] width 472 height 232
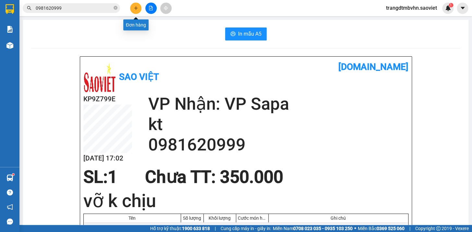
click at [136, 5] on button at bounding box center [135, 8] width 11 height 11
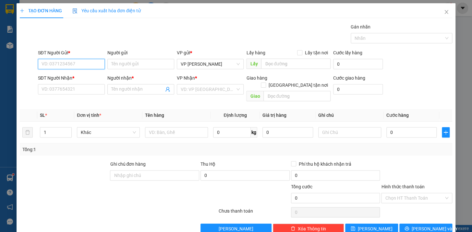
click at [92, 65] on input "SĐT Người Gửi *" at bounding box center [71, 64] width 67 height 10
click at [66, 74] on div "0834115588" at bounding box center [70, 77] width 58 height 7
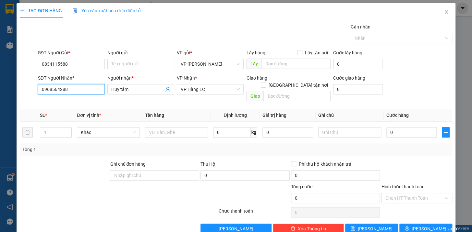
click at [80, 93] on input "0968564288" at bounding box center [71, 89] width 67 height 10
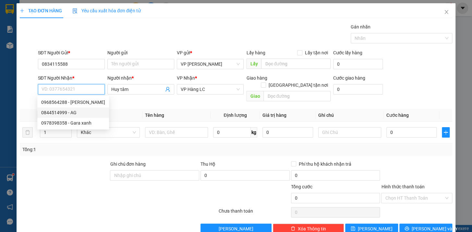
click at [72, 113] on div "0844514999 - AG" at bounding box center [73, 112] width 64 height 7
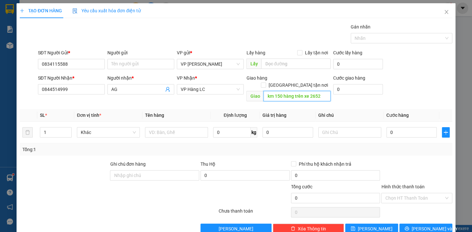
click at [321, 91] on input "km 150 hàng trên xe 2652" at bounding box center [296, 96] width 67 height 10
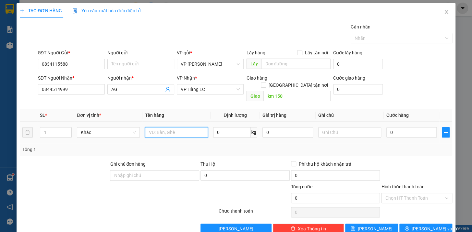
click at [159, 127] on input "text" at bounding box center [176, 132] width 63 height 10
click at [421, 127] on input "0" at bounding box center [411, 132] width 51 height 10
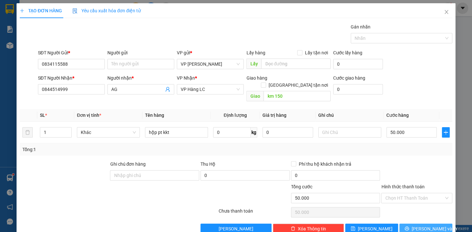
click at [418, 226] on span "[PERSON_NAME] và In" at bounding box center [433, 229] width 45 height 7
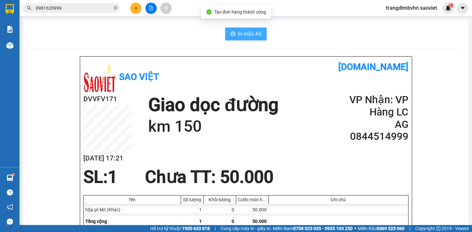
click at [235, 33] on button "In mẫu A5" at bounding box center [245, 34] width 41 height 13
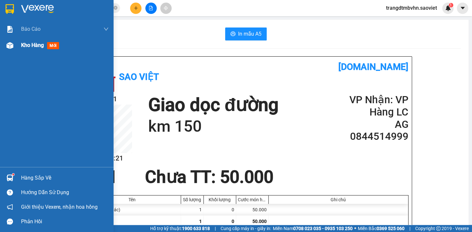
click at [29, 47] on span "Kho hàng" at bounding box center [32, 45] width 23 height 6
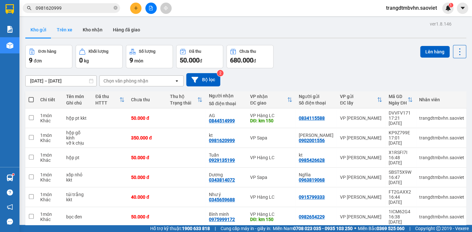
click at [65, 31] on button "Trên xe" at bounding box center [65, 30] width 26 height 16
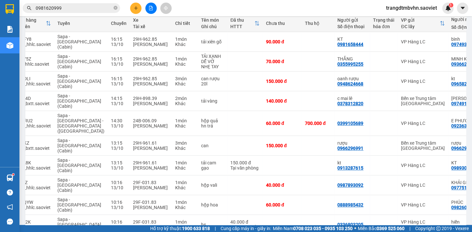
scroll to position [0, 32]
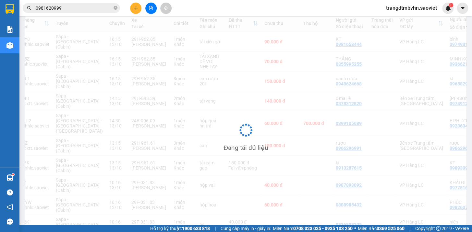
scroll to position [29, 0]
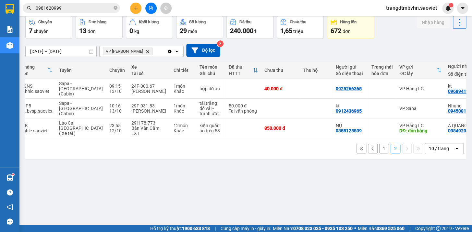
click at [379, 152] on button "1" at bounding box center [384, 149] width 10 height 10
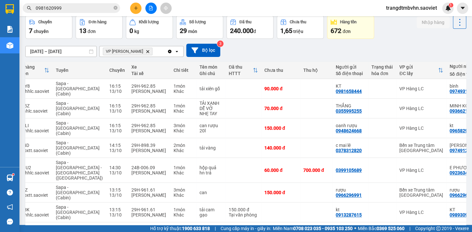
scroll to position [78, 0]
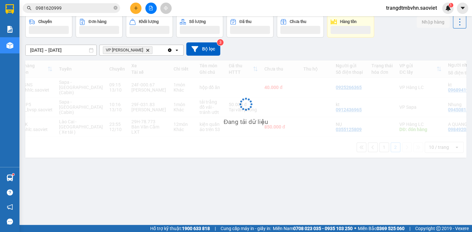
scroll to position [29, 0]
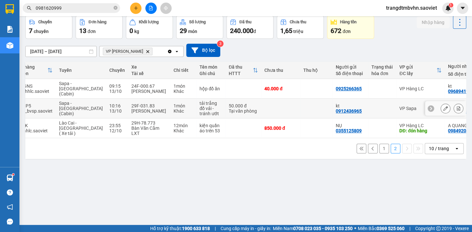
click at [274, 107] on td at bounding box center [280, 109] width 39 height 20
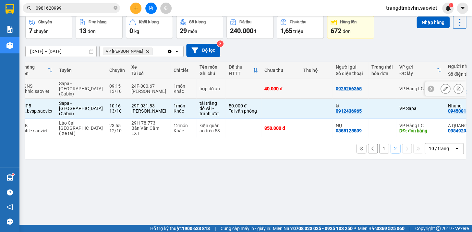
click at [280, 91] on td "40.000 đ" at bounding box center [280, 89] width 39 height 20
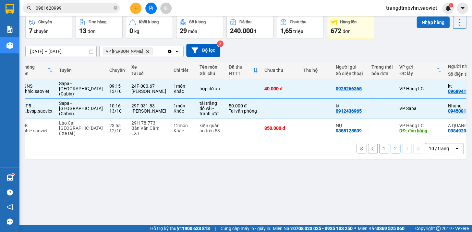
click at [428, 24] on button "Nhập hàng" at bounding box center [432, 23] width 33 height 12
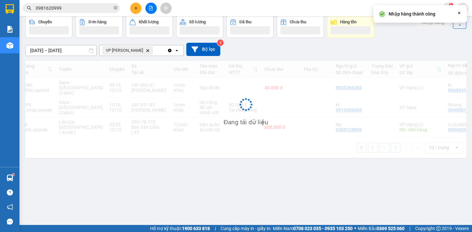
scroll to position [29, 0]
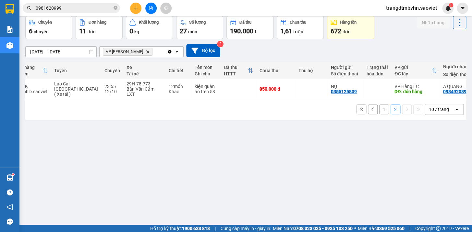
click at [379, 113] on button "1" at bounding box center [384, 110] width 10 height 10
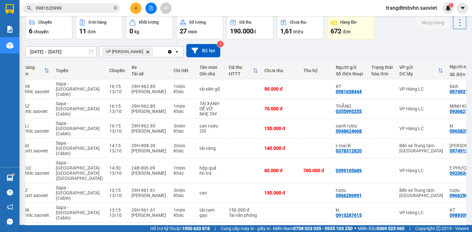
scroll to position [78, 0]
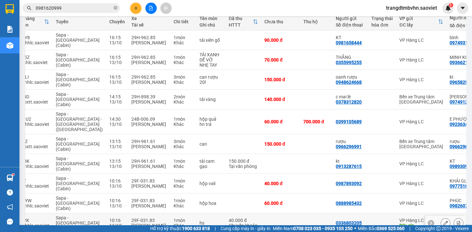
click at [274, 214] on td at bounding box center [280, 224] width 39 height 20
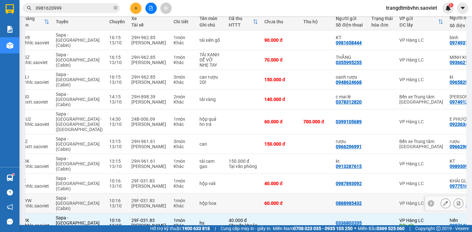
drag, startPoint x: 275, startPoint y: 176, endPoint x: 275, endPoint y: 164, distance: 12.0
click at [275, 194] on td "60.000 đ" at bounding box center [280, 204] width 39 height 20
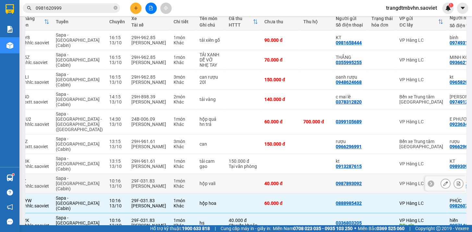
click at [276, 174] on td "40.000 đ" at bounding box center [280, 184] width 39 height 20
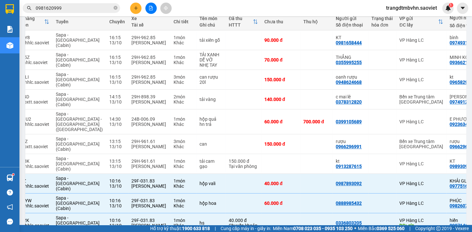
scroll to position [21, 0]
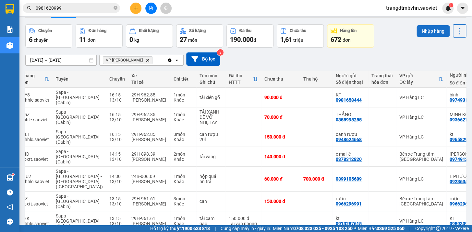
click at [433, 32] on button "Nhập hàng" at bounding box center [432, 31] width 33 height 12
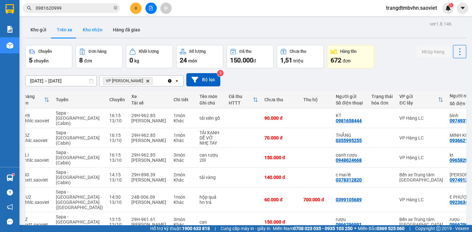
click at [83, 28] on button "Kho nhận" at bounding box center [92, 30] width 30 height 16
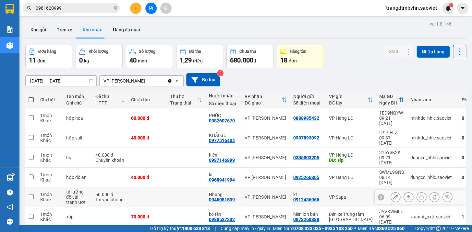
click at [170, 188] on td at bounding box center [186, 198] width 39 height 20
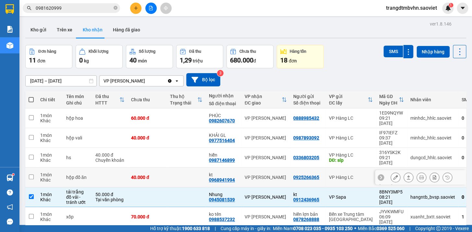
click at [172, 168] on td at bounding box center [186, 178] width 39 height 20
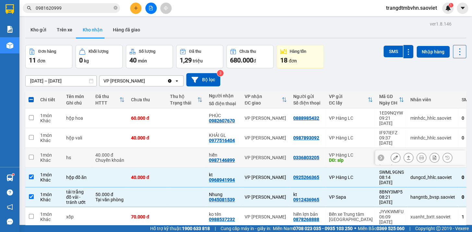
click at [177, 148] on td at bounding box center [186, 158] width 39 height 20
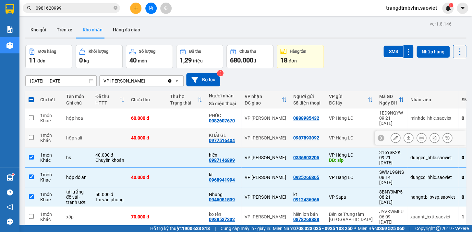
click at [180, 132] on td at bounding box center [186, 138] width 39 height 20
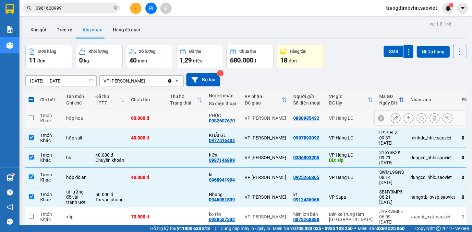
click at [181, 116] on td at bounding box center [186, 119] width 39 height 20
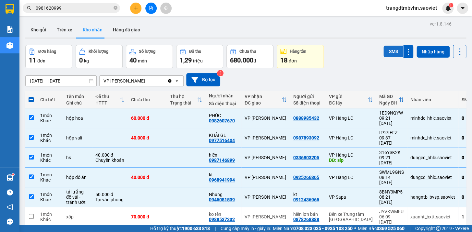
click at [390, 54] on button "SMS" at bounding box center [392, 52] width 19 height 12
click at [30, 100] on span at bounding box center [31, 99] width 5 height 5
click at [31, 97] on input "checkbox" at bounding box center [31, 97] width 0 height 0
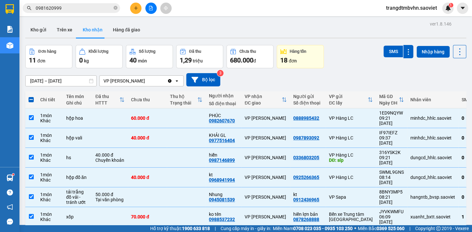
click at [30, 100] on span at bounding box center [31, 99] width 5 height 5
click at [31, 97] on input "checkbox" at bounding box center [31, 97] width 0 height 0
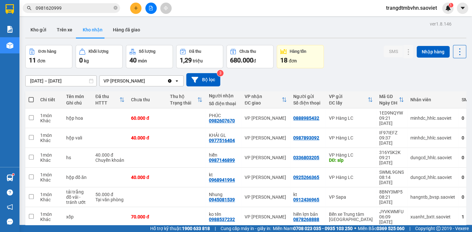
scroll to position [68, 0]
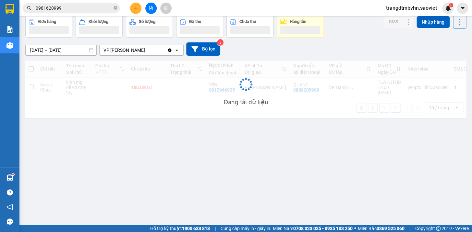
scroll to position [29, 0]
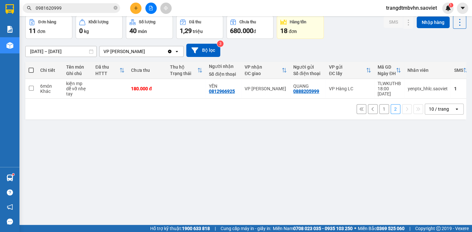
click at [379, 112] on button "1" at bounding box center [384, 109] width 10 height 10
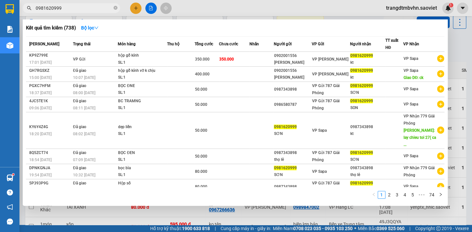
click at [114, 7] on icon "close-circle" at bounding box center [115, 8] width 4 height 4
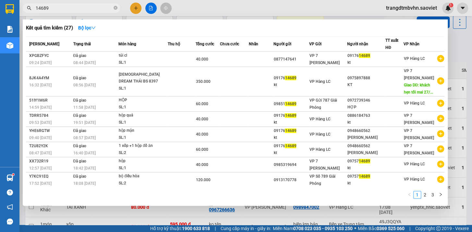
click at [114, 7] on icon "close-circle" at bounding box center [115, 8] width 4 height 4
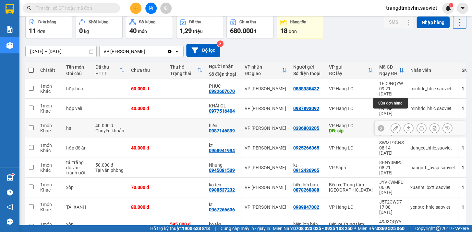
click at [393, 126] on icon at bounding box center [395, 128] width 5 height 5
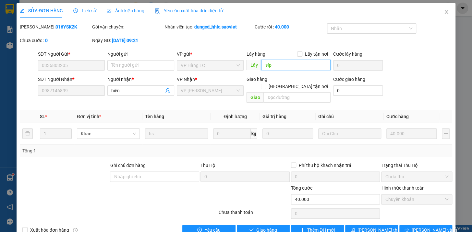
click at [298, 65] on input "síp" at bounding box center [295, 65] width 69 height 10
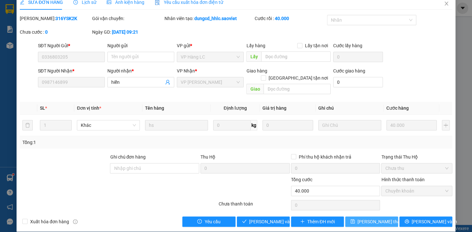
click at [370, 218] on span "[PERSON_NAME] thay đổi" at bounding box center [383, 221] width 52 height 7
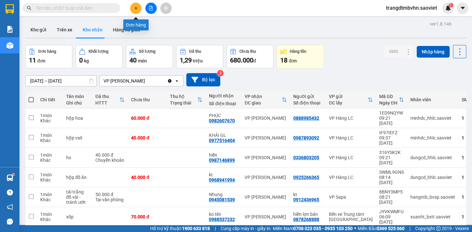
click at [135, 4] on button at bounding box center [135, 8] width 11 height 11
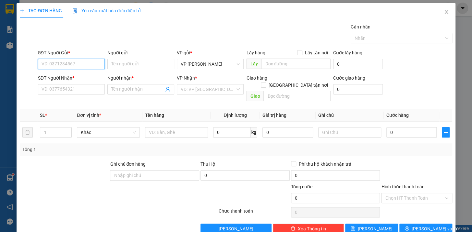
click at [76, 64] on input "SĐT Người Gửi *" at bounding box center [71, 64] width 67 height 10
click at [62, 77] on div "0964289007 - anh" at bounding box center [70, 77] width 58 height 7
click at [55, 128] on input "1" at bounding box center [55, 133] width 31 height 10
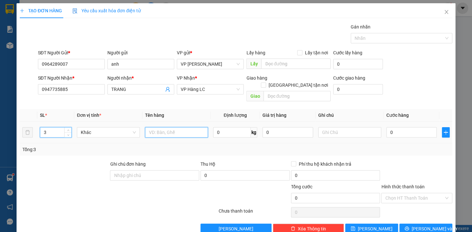
click at [174, 129] on input "text" at bounding box center [176, 132] width 63 height 10
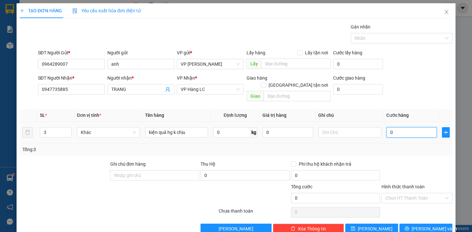
click at [393, 127] on input "0" at bounding box center [411, 132] width 51 height 10
click at [425, 226] on span "[PERSON_NAME] và In" at bounding box center [433, 229] width 45 height 7
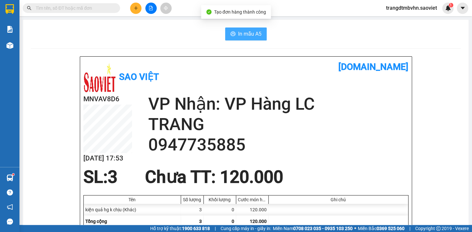
click at [250, 35] on span "In mẫu A5" at bounding box center [249, 34] width 23 height 8
click at [238, 35] on span "In mẫu A5" at bounding box center [249, 34] width 23 height 8
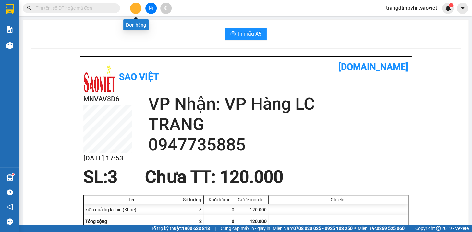
click at [132, 6] on button at bounding box center [135, 8] width 11 height 11
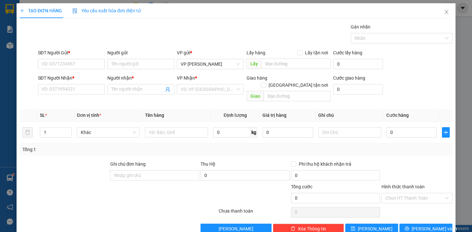
click at [67, 58] on div "SĐT Người Gửi *" at bounding box center [71, 54] width 67 height 10
click at [67, 62] on input "SĐT Người Gửi *" at bounding box center [71, 64] width 67 height 10
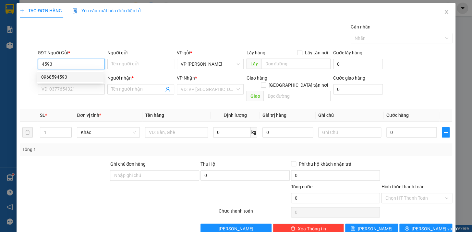
click at [62, 74] on div "0968594593" at bounding box center [70, 77] width 58 height 7
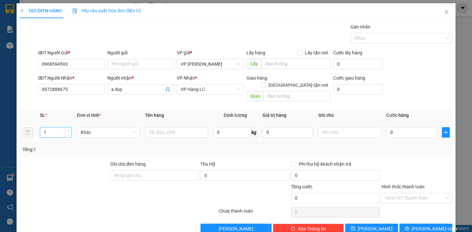
click at [54, 128] on input "1" at bounding box center [55, 133] width 31 height 10
click at [159, 127] on input "text" at bounding box center [176, 132] width 63 height 10
click at [401, 127] on input "0" at bounding box center [411, 132] width 51 height 10
click at [428, 226] on span "[PERSON_NAME] và In" at bounding box center [433, 229] width 45 height 7
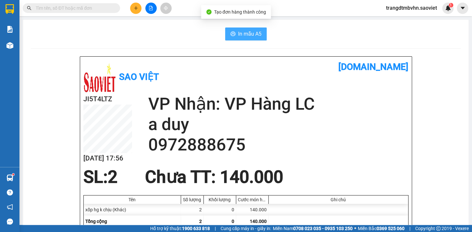
click at [245, 33] on span "In mẫu A5" at bounding box center [249, 34] width 23 height 8
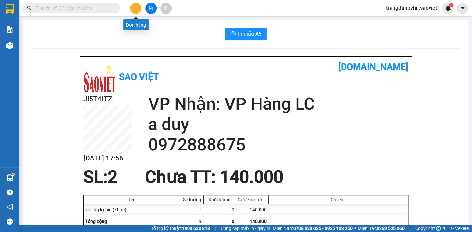
click at [136, 8] on icon "plus" at bounding box center [135, 8] width 0 height 4
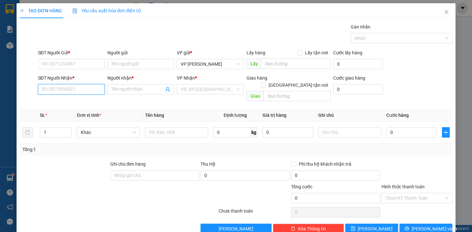
click at [75, 92] on input "SĐT Người Nhận *" at bounding box center [71, 89] width 67 height 10
click at [75, 103] on div "0976281997 - A LONG" at bounding box center [70, 102] width 58 height 7
click at [96, 65] on input "SĐT Người Gửi *" at bounding box center [71, 64] width 67 height 10
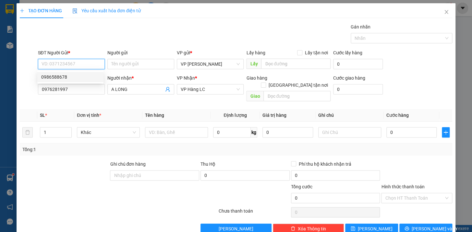
click at [65, 77] on div "0986588678" at bounding box center [70, 77] width 58 height 7
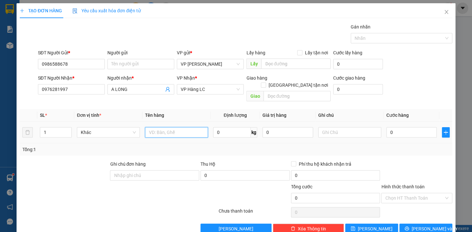
click at [160, 127] on input "text" at bounding box center [176, 132] width 63 height 10
click at [325, 127] on input "text" at bounding box center [349, 132] width 63 height 10
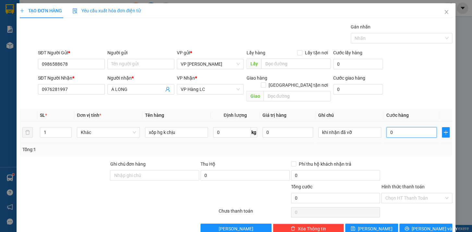
click at [416, 127] on input "0" at bounding box center [411, 132] width 51 height 10
click at [435, 224] on button "[PERSON_NAME] và In" at bounding box center [425, 229] width 53 height 10
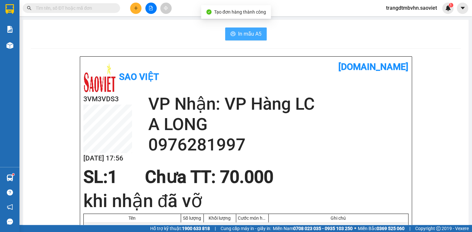
click at [251, 37] on span "In mẫu A5" at bounding box center [249, 34] width 23 height 8
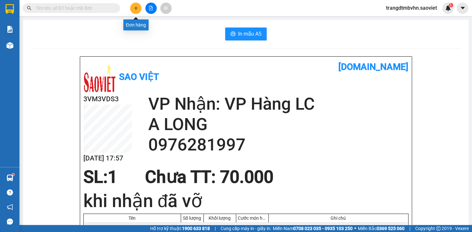
click at [137, 6] on icon "plus" at bounding box center [136, 8] width 5 height 5
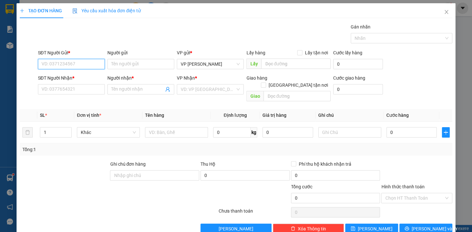
click at [61, 64] on input "SĐT Người Gửi *" at bounding box center [71, 64] width 67 height 10
click at [53, 76] on div "0983252347" at bounding box center [70, 77] width 58 height 7
click at [70, 90] on input "0919665763" at bounding box center [71, 89] width 67 height 10
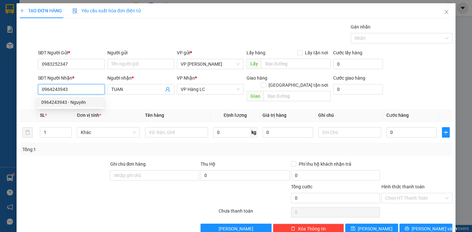
click at [76, 102] on div "0964243943 - Nguyên" at bounding box center [70, 102] width 58 height 7
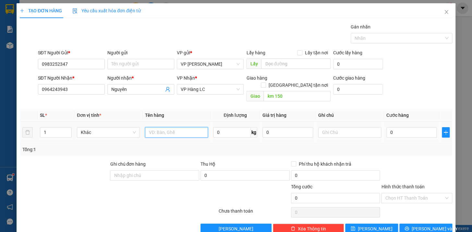
click at [182, 127] on input "text" at bounding box center [176, 132] width 63 height 10
click at [403, 129] on input "0" at bounding box center [411, 132] width 51 height 10
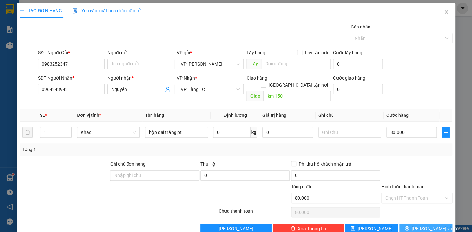
click at [430, 226] on span "[PERSON_NAME] và In" at bounding box center [433, 229] width 45 height 7
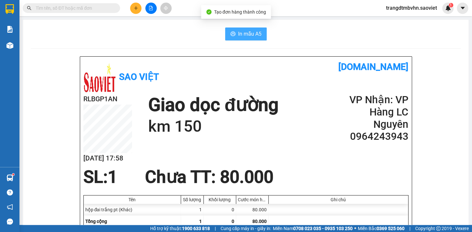
click at [257, 32] on span "In mẫu A5" at bounding box center [249, 34] width 23 height 8
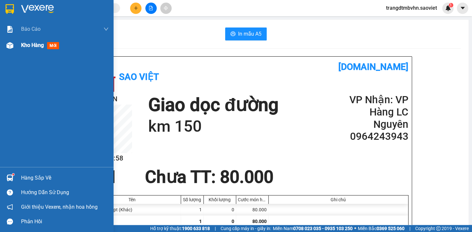
click at [26, 44] on span "Kho hàng" at bounding box center [32, 45] width 23 height 6
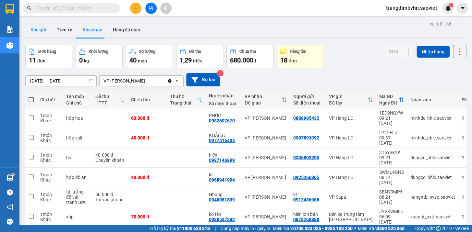
click at [43, 27] on button "Kho gửi" at bounding box center [38, 30] width 26 height 16
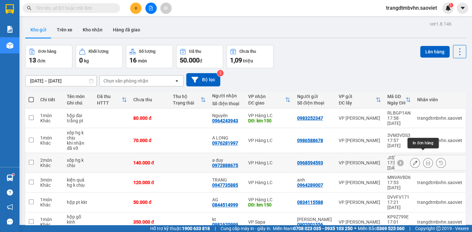
click at [425, 161] on icon at bounding box center [427, 163] width 5 height 5
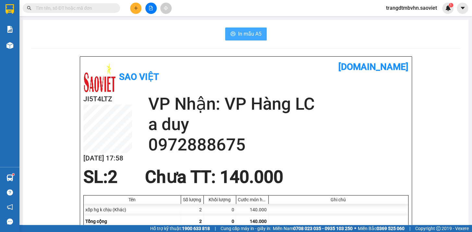
click at [246, 30] on span "In mẫu A5" at bounding box center [249, 34] width 23 height 8
click at [134, 6] on icon "plus" at bounding box center [136, 8] width 5 height 5
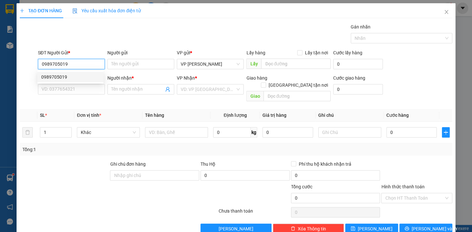
click at [68, 77] on div "0989705019" at bounding box center [70, 77] width 58 height 7
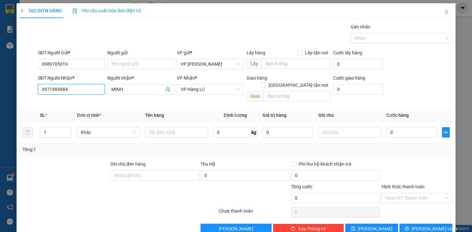
click at [78, 91] on input "0971884884" at bounding box center [71, 89] width 67 height 10
type input "0824365365"
click at [149, 92] on input "MINH" at bounding box center [137, 89] width 53 height 7
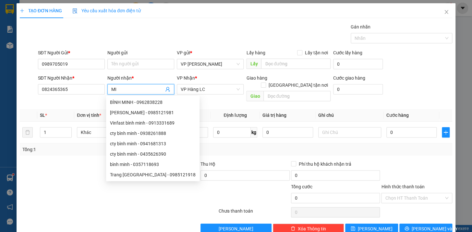
type input "M"
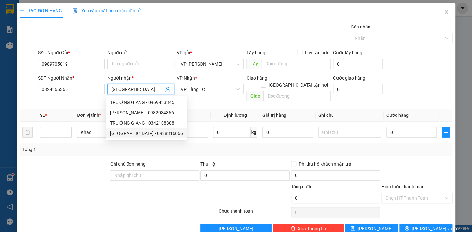
type input "Trường giang"
click at [94, 161] on div at bounding box center [64, 172] width 90 height 23
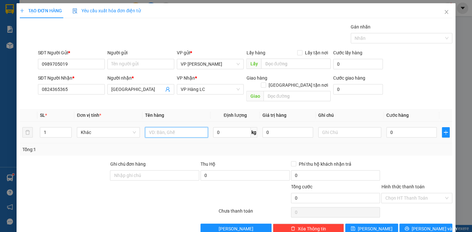
click at [178, 128] on input "text" at bounding box center [176, 132] width 63 height 10
type input "bọc trắng cs kkt"
click at [402, 127] on input "0" at bounding box center [411, 132] width 51 height 10
type input "4"
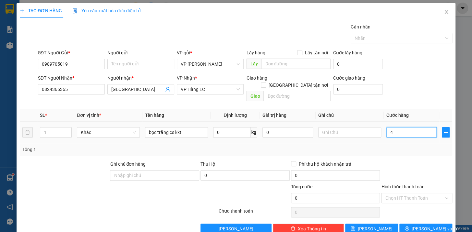
type input "4"
type input "40"
type input "400"
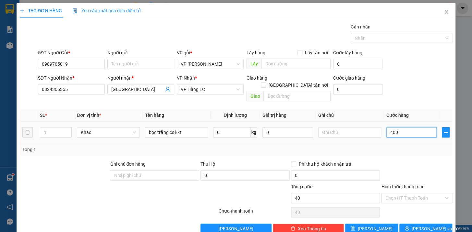
type input "400"
type input "4.000"
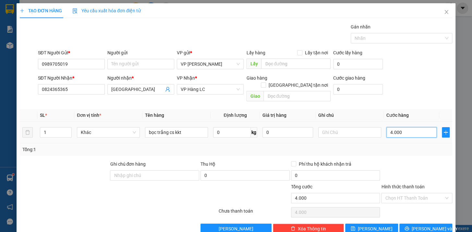
type input "40.000"
click at [426, 226] on span "[PERSON_NAME] và In" at bounding box center [433, 229] width 45 height 7
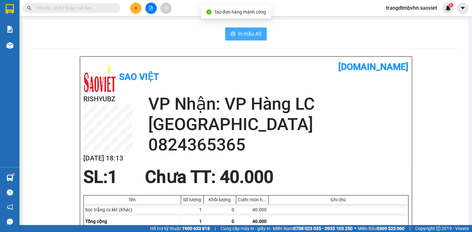
click at [239, 32] on span "In mẫu A5" at bounding box center [249, 34] width 23 height 8
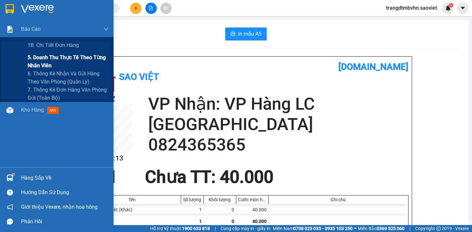
click at [86, 58] on span "5. Doanh thu thực tế theo từng nhân viên" at bounding box center [68, 61] width 81 height 16
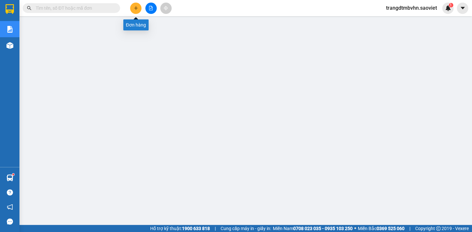
click at [134, 7] on icon "plus" at bounding box center [136, 8] width 5 height 5
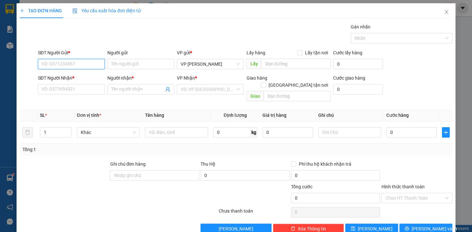
click at [88, 65] on input "SĐT Người Gửi *" at bounding box center [71, 64] width 67 height 10
click at [66, 74] on div "0936363192 - kt" at bounding box center [70, 77] width 58 height 7
type input "0936363192"
type input "kt"
type input "0868122292"
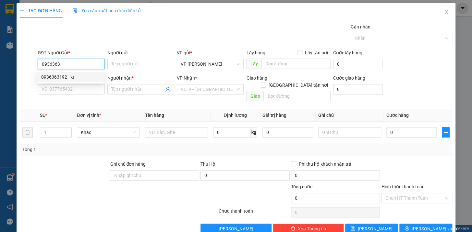
type input "[PERSON_NAME]"
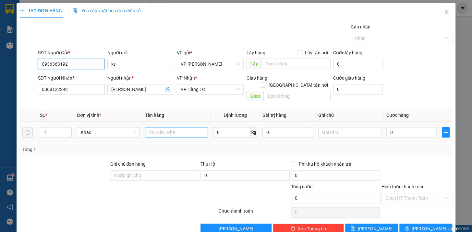
type input "0936363192"
click at [172, 129] on input "text" at bounding box center [176, 132] width 63 height 10
type input "hộp pt"
click at [424, 127] on input "0" at bounding box center [411, 132] width 51 height 10
type input "4"
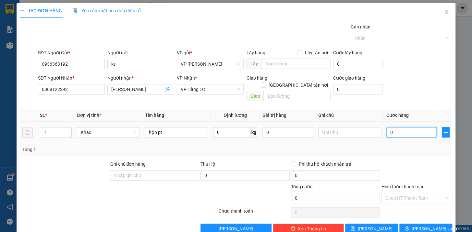
type input "4"
type input "40"
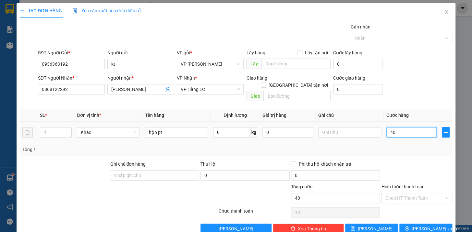
type input "400"
type input "4.000"
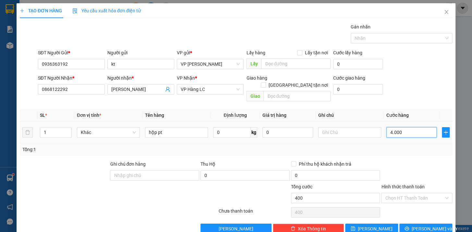
type input "4.000"
type input "40.000"
click at [420, 226] on span "[PERSON_NAME] và In" at bounding box center [433, 229] width 45 height 7
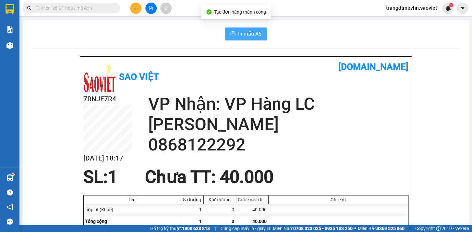
click at [254, 31] on span "In mẫu A5" at bounding box center [249, 34] width 23 height 8
click at [252, 32] on span "In mẫu A5" at bounding box center [249, 34] width 23 height 8
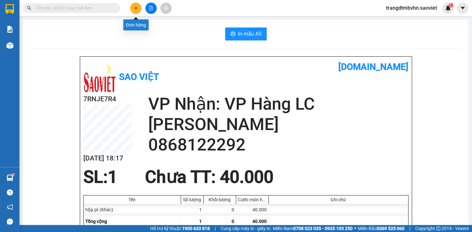
click at [134, 7] on icon "plus" at bounding box center [136, 8] width 5 height 5
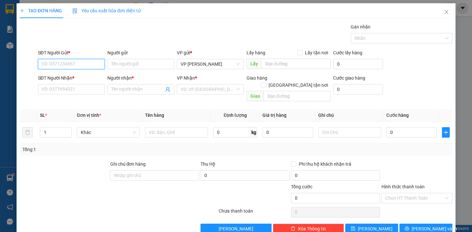
click at [78, 66] on input "SĐT Người Gửi *" at bounding box center [71, 64] width 67 height 10
click at [72, 75] on div "0888836396 - Anh" at bounding box center [70, 77] width 58 height 7
type input "0888836396"
type input "Anh"
type input "0968144833"
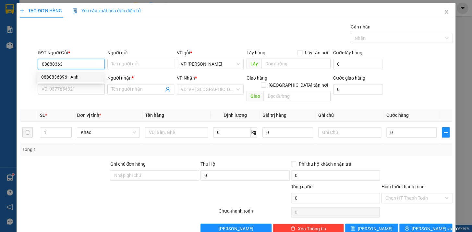
type input "[PERSON_NAME]"
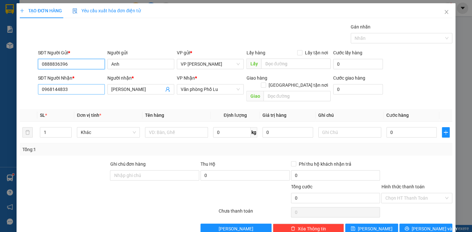
type input "0888836396"
click at [79, 88] on input "0968144833" at bounding box center [71, 89] width 67 height 10
type input "0"
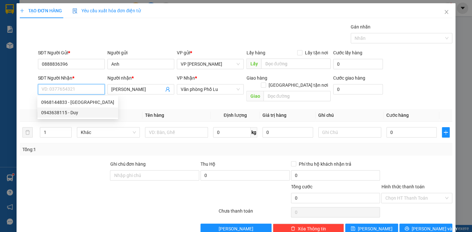
click at [53, 110] on div "0943638115 - Duy" at bounding box center [77, 112] width 73 height 7
type input "0943638115"
type input "Duy"
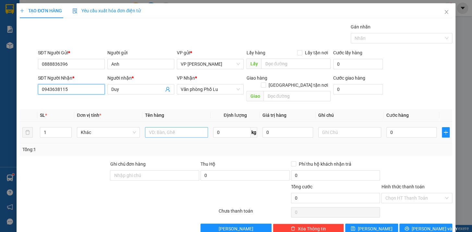
type input "0943638115"
click at [174, 127] on input "text" at bounding box center [176, 132] width 63 height 10
type input "bọc đen"
click at [387, 127] on input "0" at bounding box center [411, 132] width 51 height 10
type input "5"
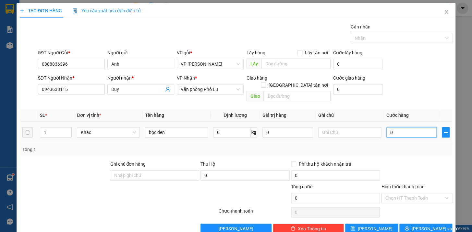
type input "5"
type input "50"
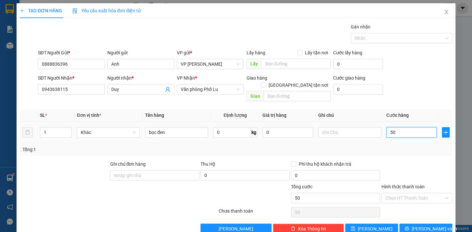
type input "500"
type input "5.000"
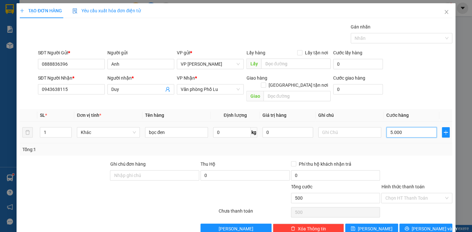
type input "5.000"
type input "50.000"
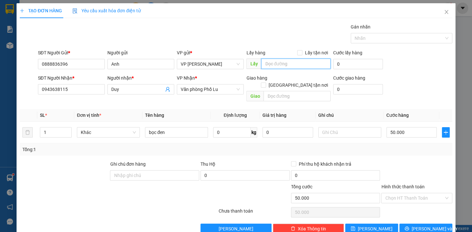
click at [301, 64] on input "text" at bounding box center [295, 64] width 69 height 10
type input "mai đi"
click at [437, 225] on button "[PERSON_NAME] và In" at bounding box center [425, 229] width 53 height 10
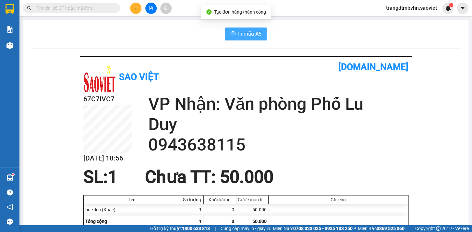
click at [246, 34] on span "In mẫu A5" at bounding box center [249, 34] width 23 height 8
click at [240, 36] on span "In mẫu A5" at bounding box center [249, 34] width 23 height 8
